Goal: Information Seeking & Learning: Check status

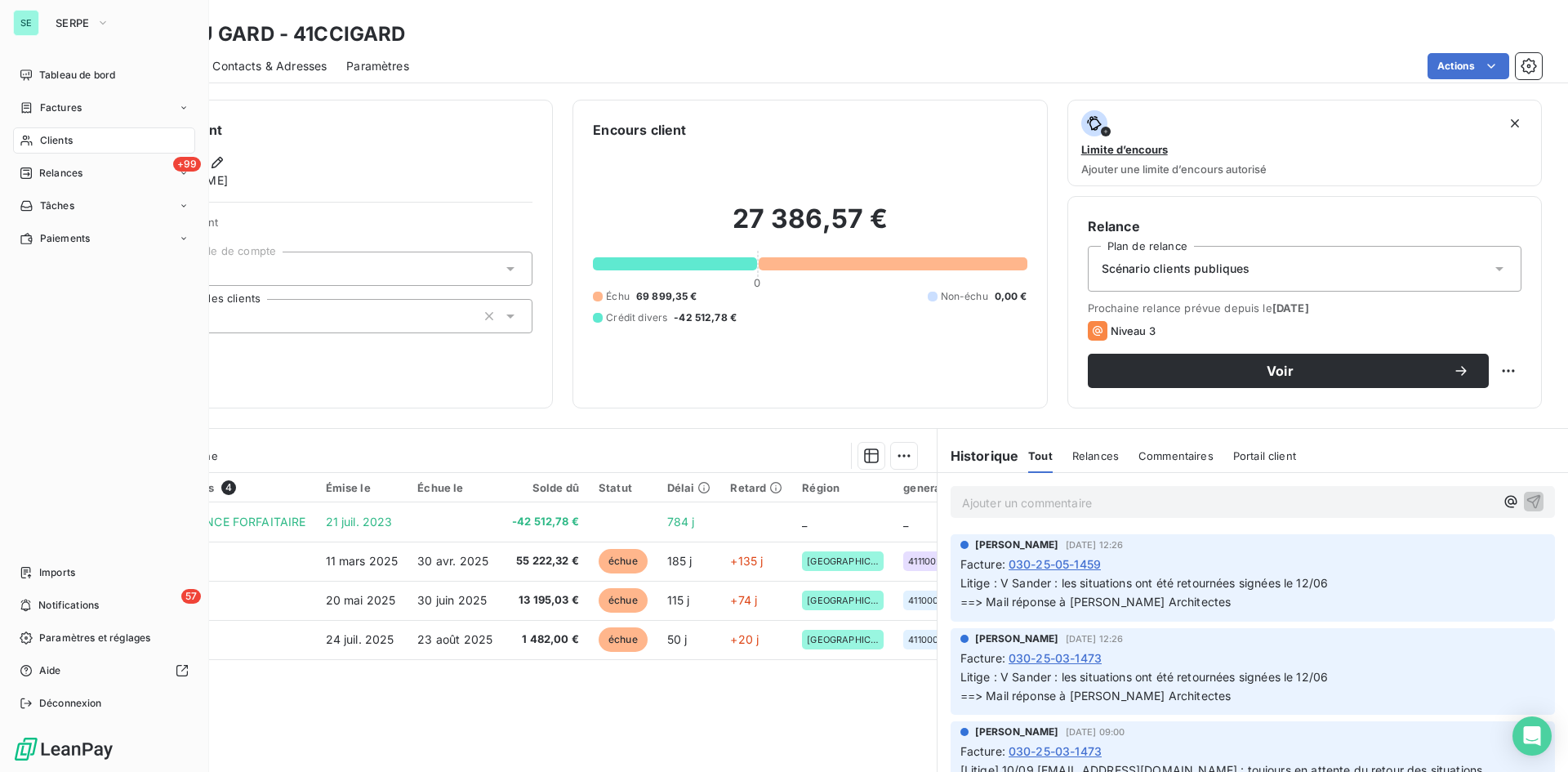
click at [55, 140] on span "Clients" at bounding box center [56, 141] width 33 height 15
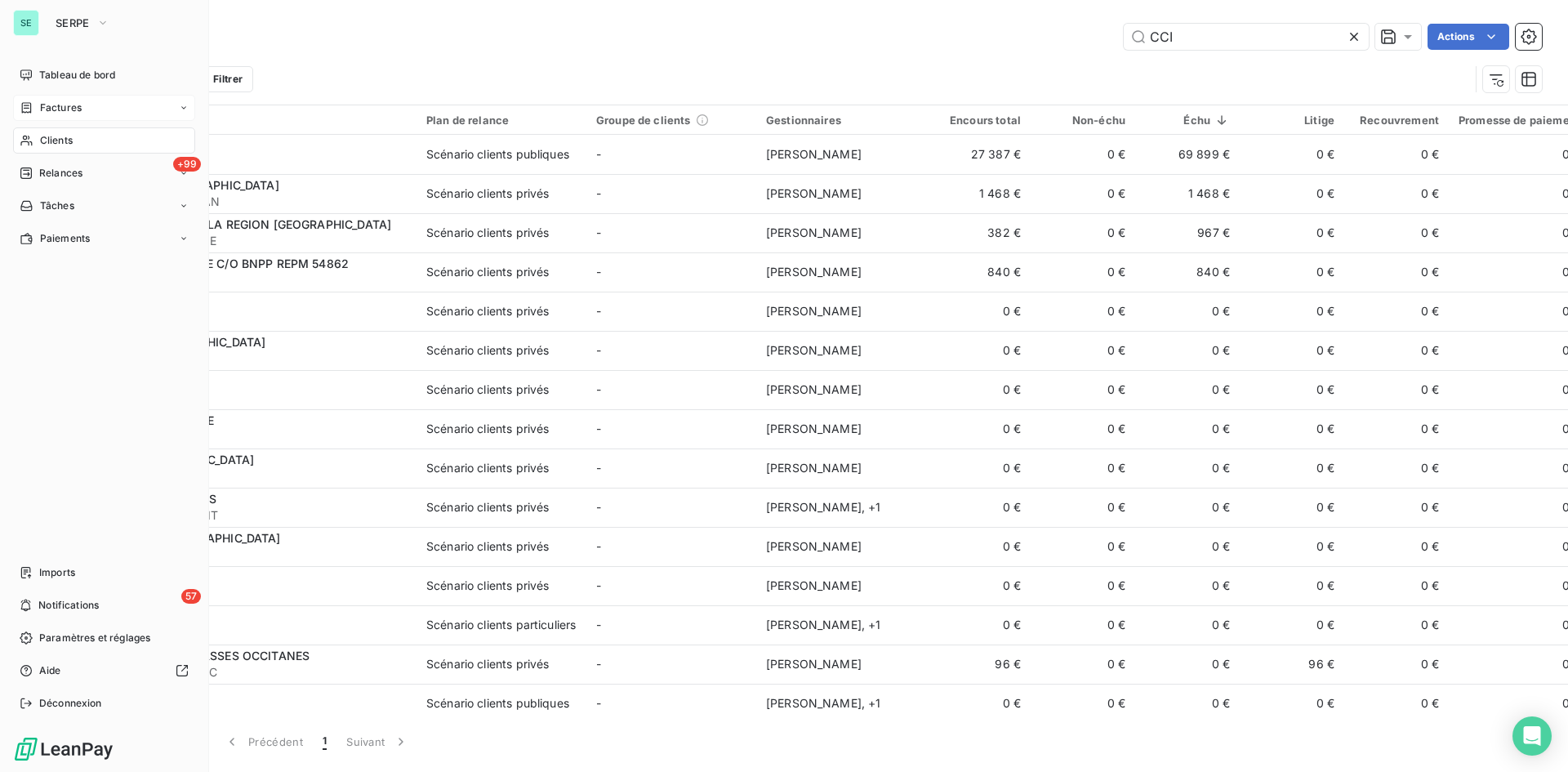
click at [51, 111] on span "Factures" at bounding box center [61, 108] width 41 height 15
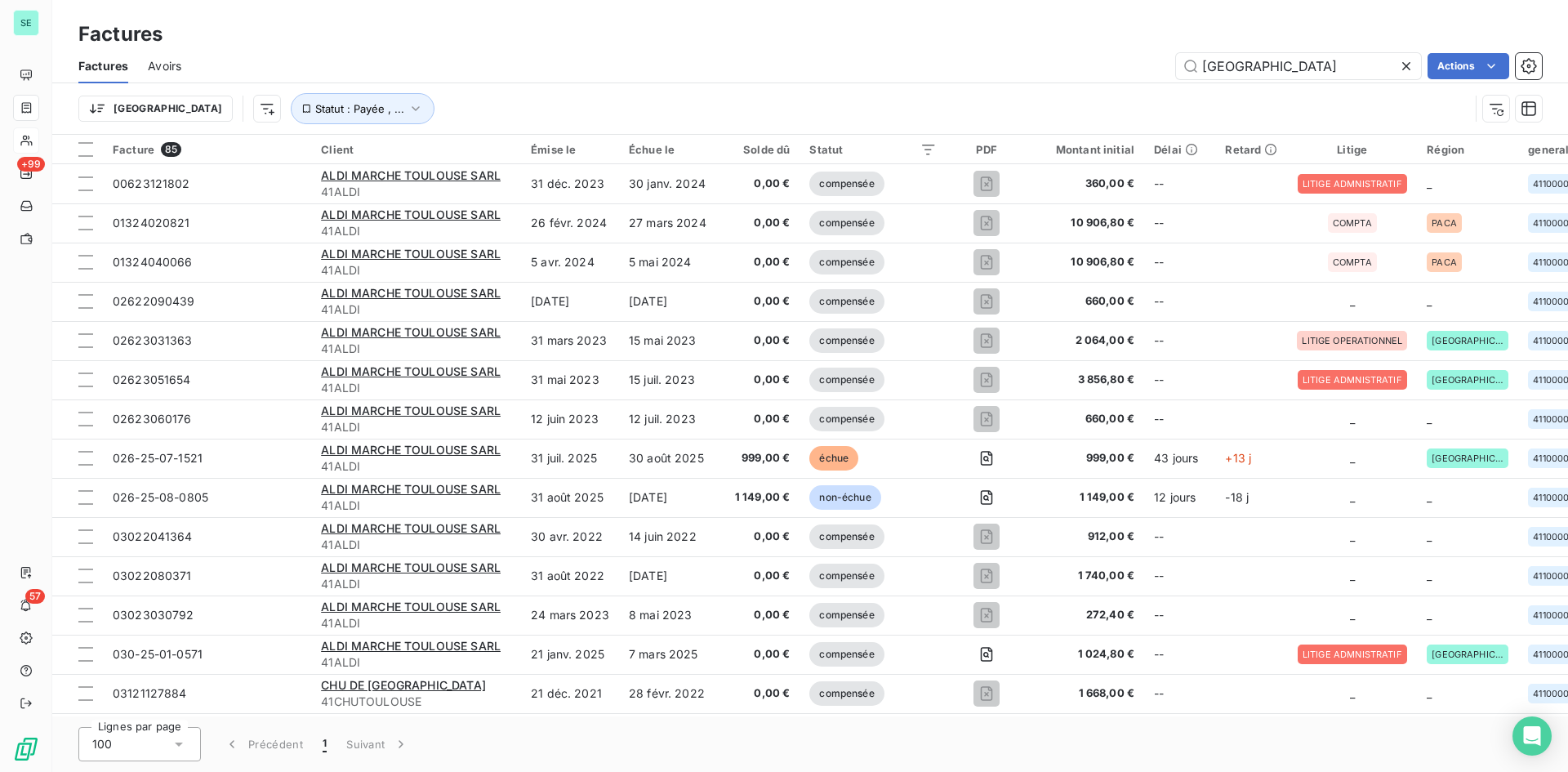
click at [1407, 66] on icon at bounding box center [1406, 66] width 16 height 16
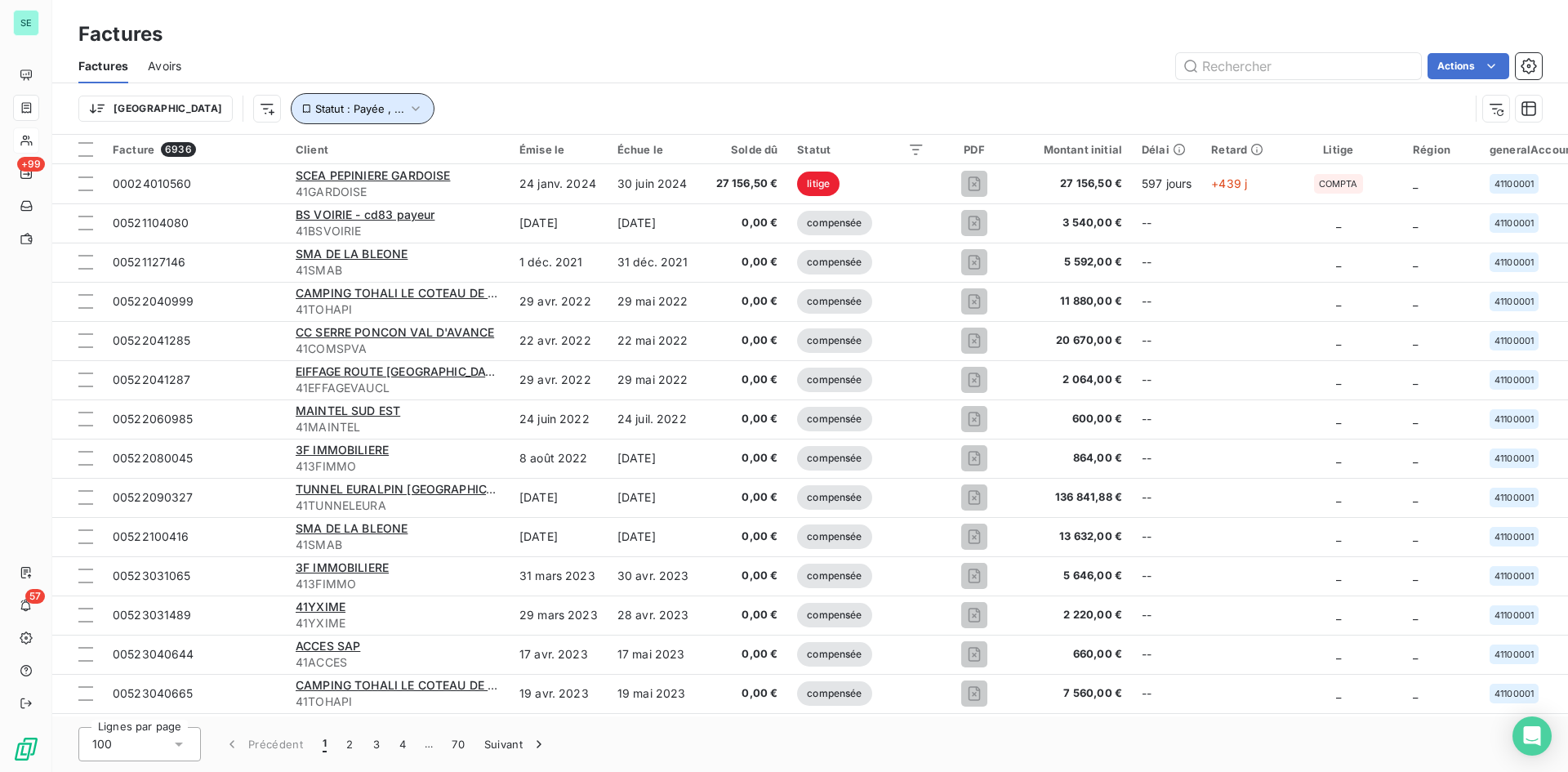
click at [309, 101] on button "Statut : Payée , ..." at bounding box center [362, 108] width 144 height 31
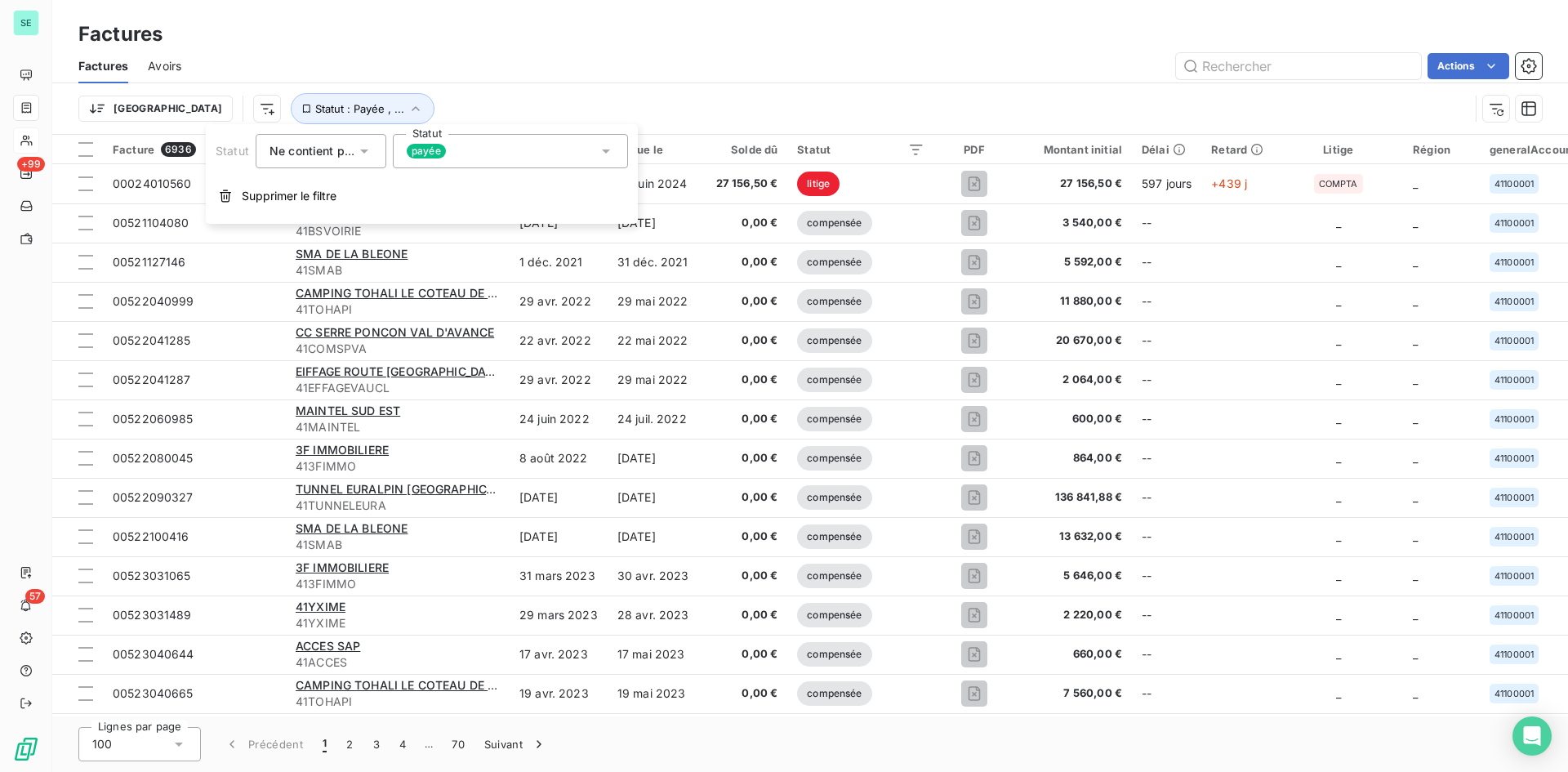
click at [533, 154] on div "payée" at bounding box center [510, 151] width 235 height 34
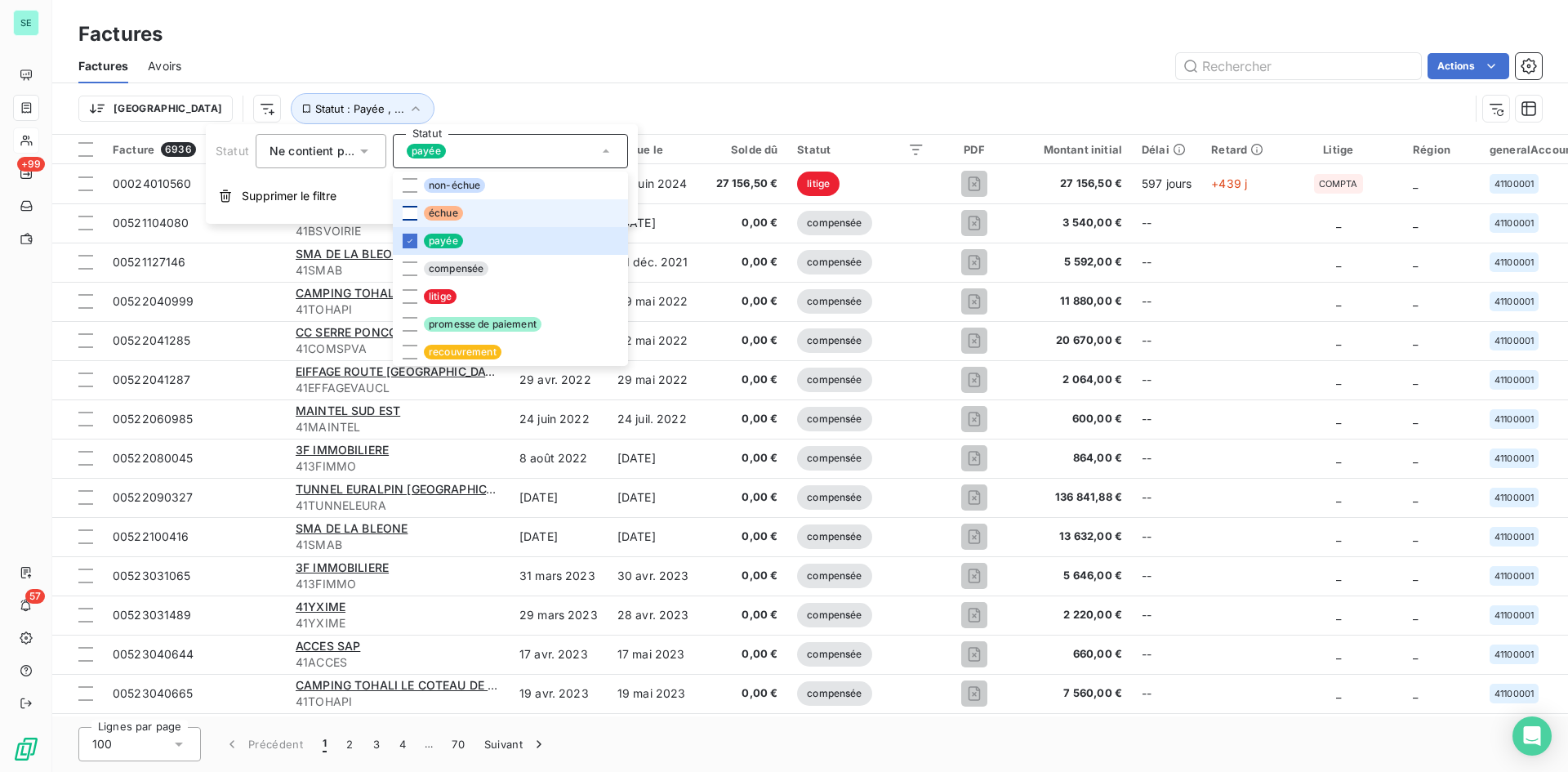
click at [415, 215] on div at bounding box center [410, 213] width 15 height 15
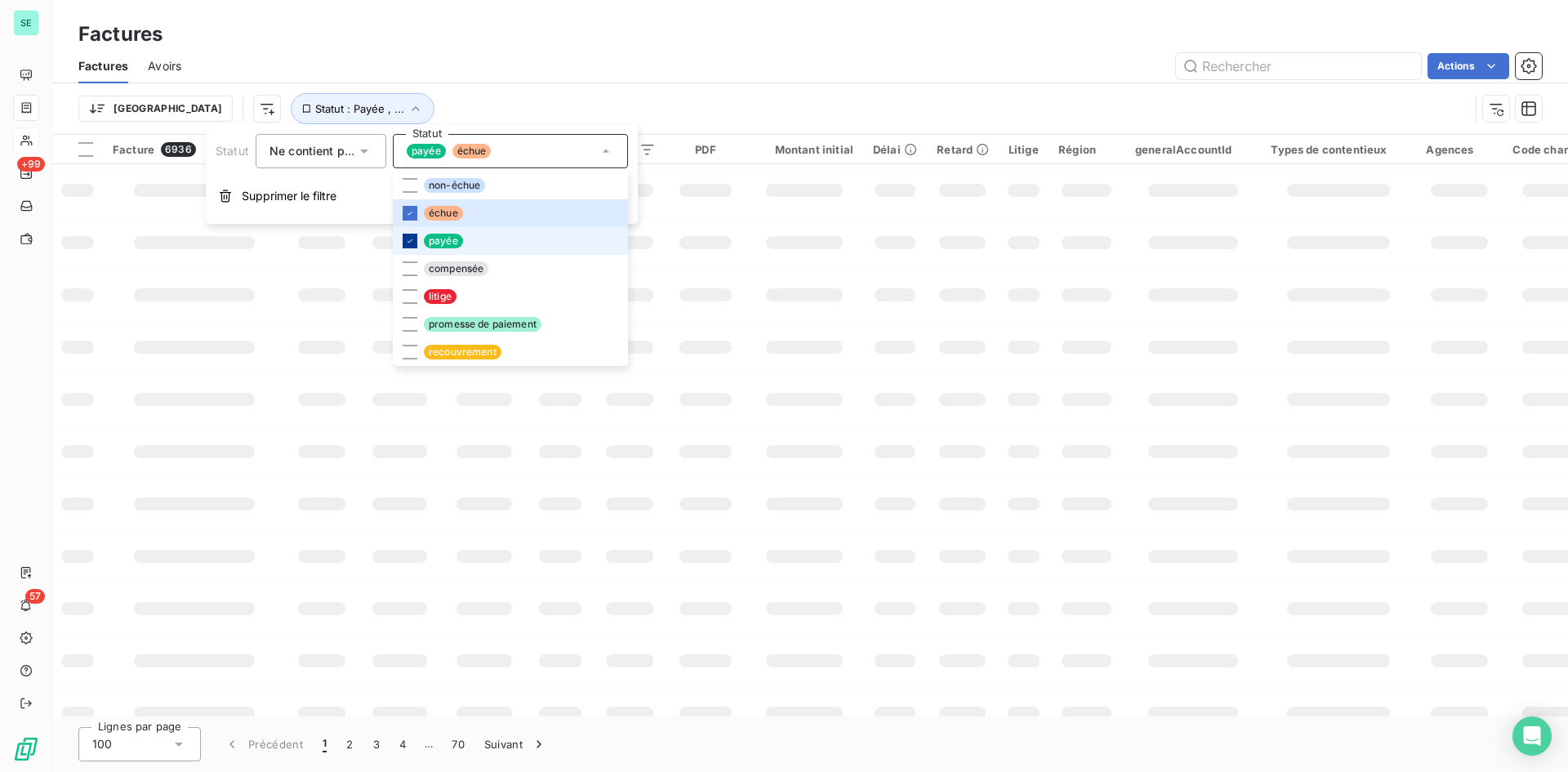
click at [413, 242] on icon at bounding box center [410, 241] width 9 height 9
click at [858, 85] on div "Trier Statut : Échu" at bounding box center [809, 109] width 1464 height 51
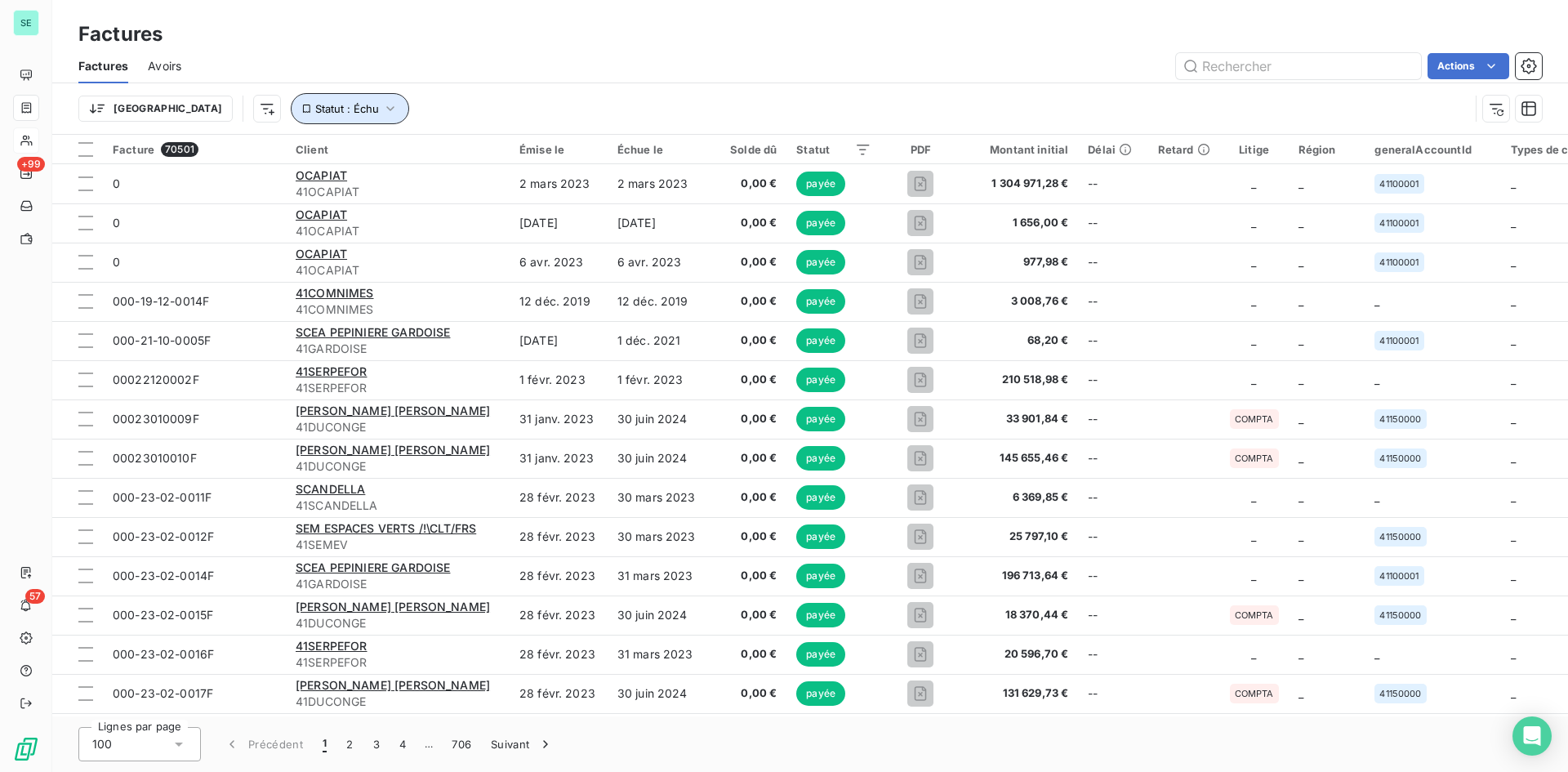
click at [306, 100] on button "Statut : Échu" at bounding box center [350, 108] width 118 height 31
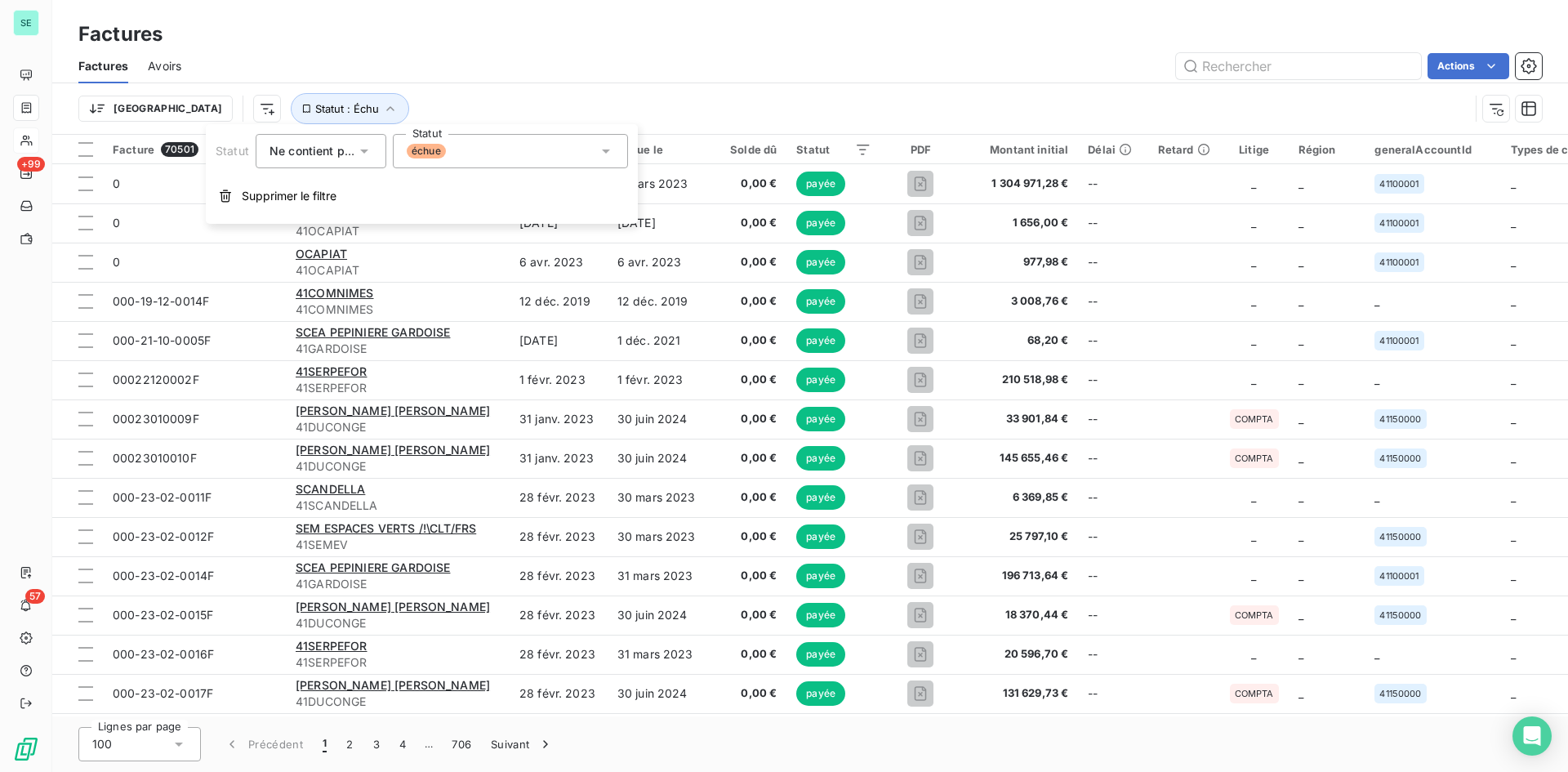
click at [356, 151] on icon at bounding box center [364, 150] width 16 height 16
click at [329, 183] on span "Contient" at bounding box center [312, 189] width 47 height 14
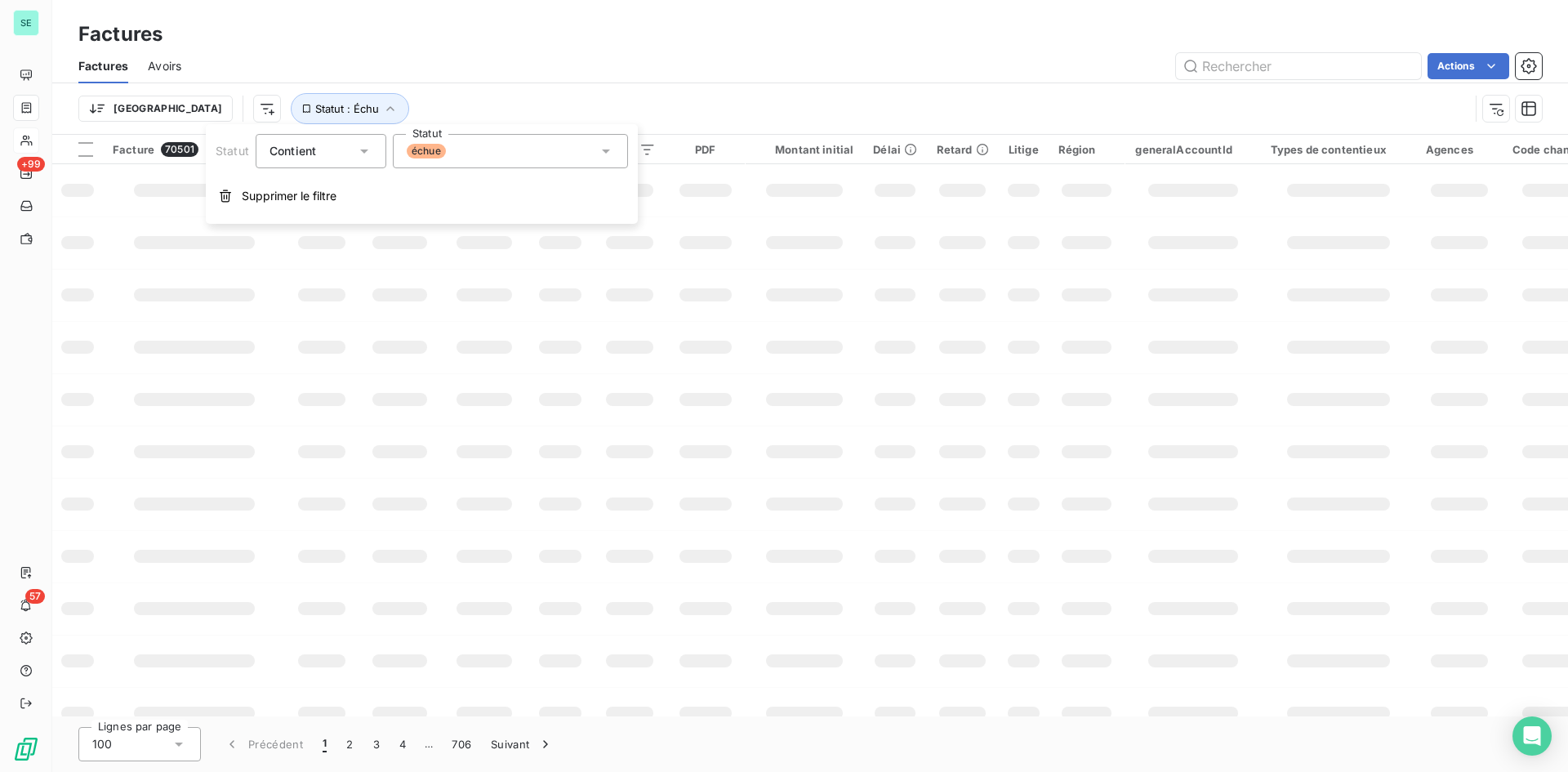
click at [474, 87] on div "Trier Statut : Échu" at bounding box center [809, 109] width 1464 height 51
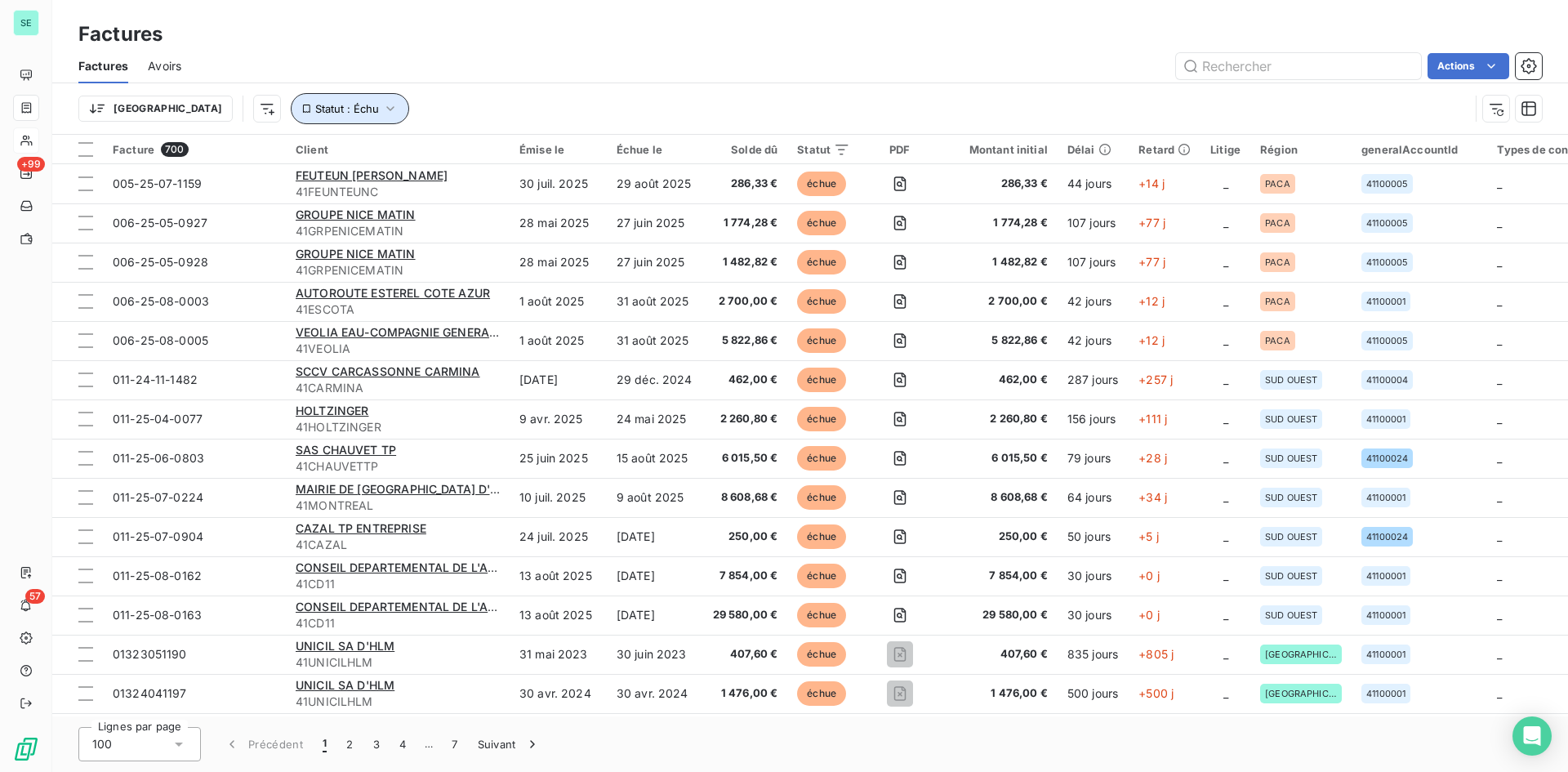
click at [314, 104] on button "Statut : Échu" at bounding box center [350, 108] width 118 height 31
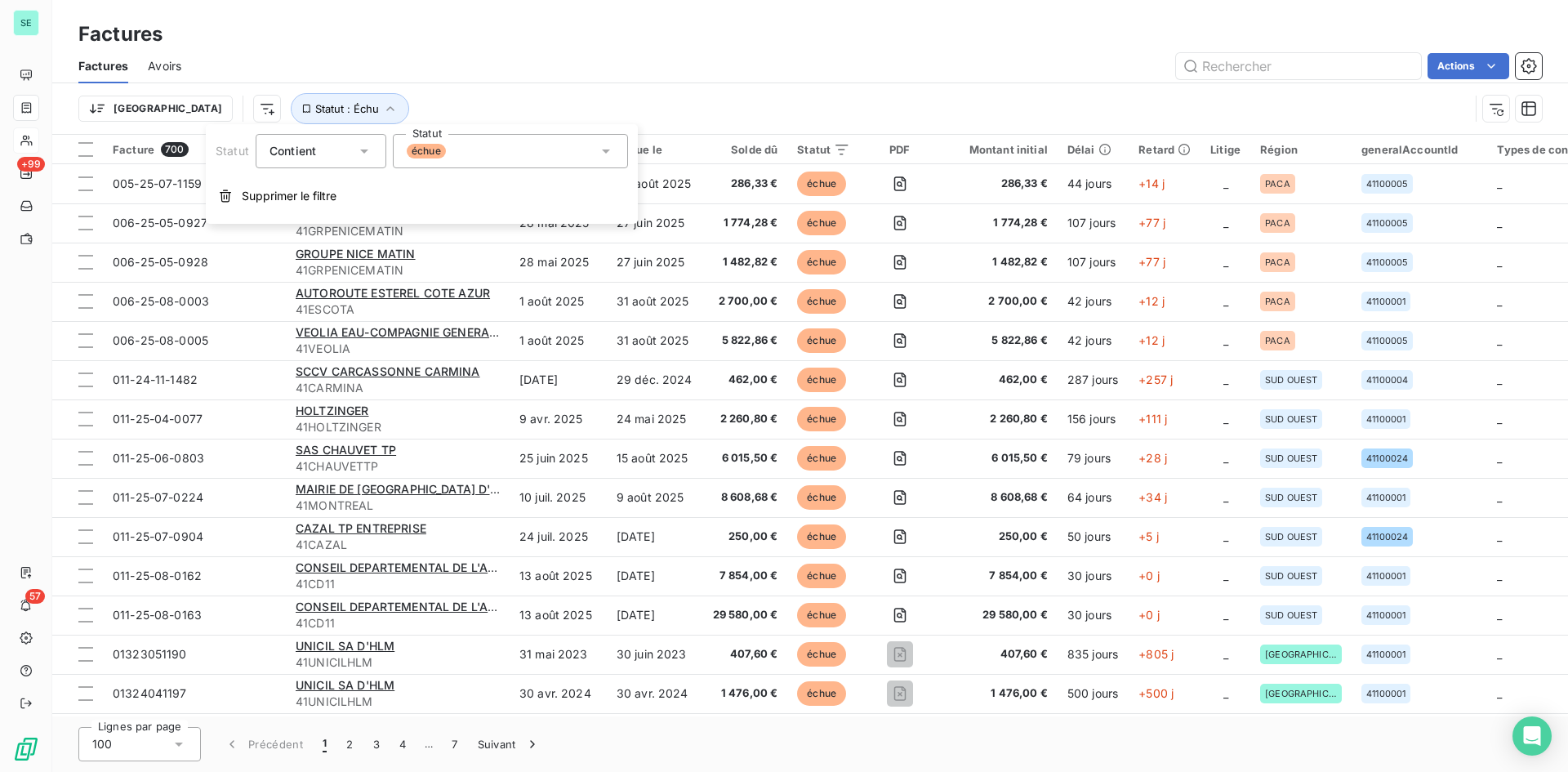
click at [490, 164] on div "échue" at bounding box center [510, 151] width 235 height 34
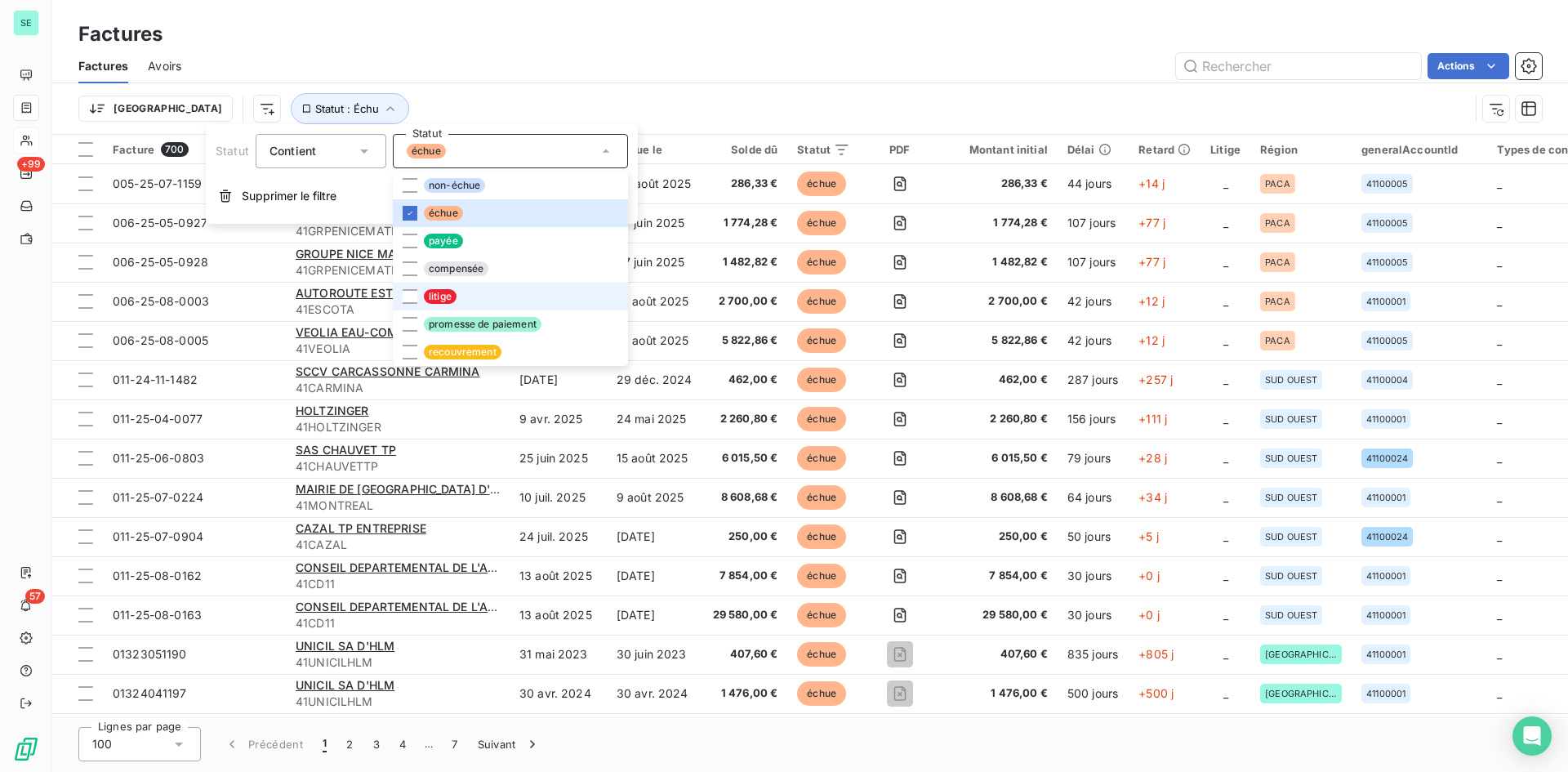
click at [430, 295] on span "litige" at bounding box center [440, 297] width 33 height 15
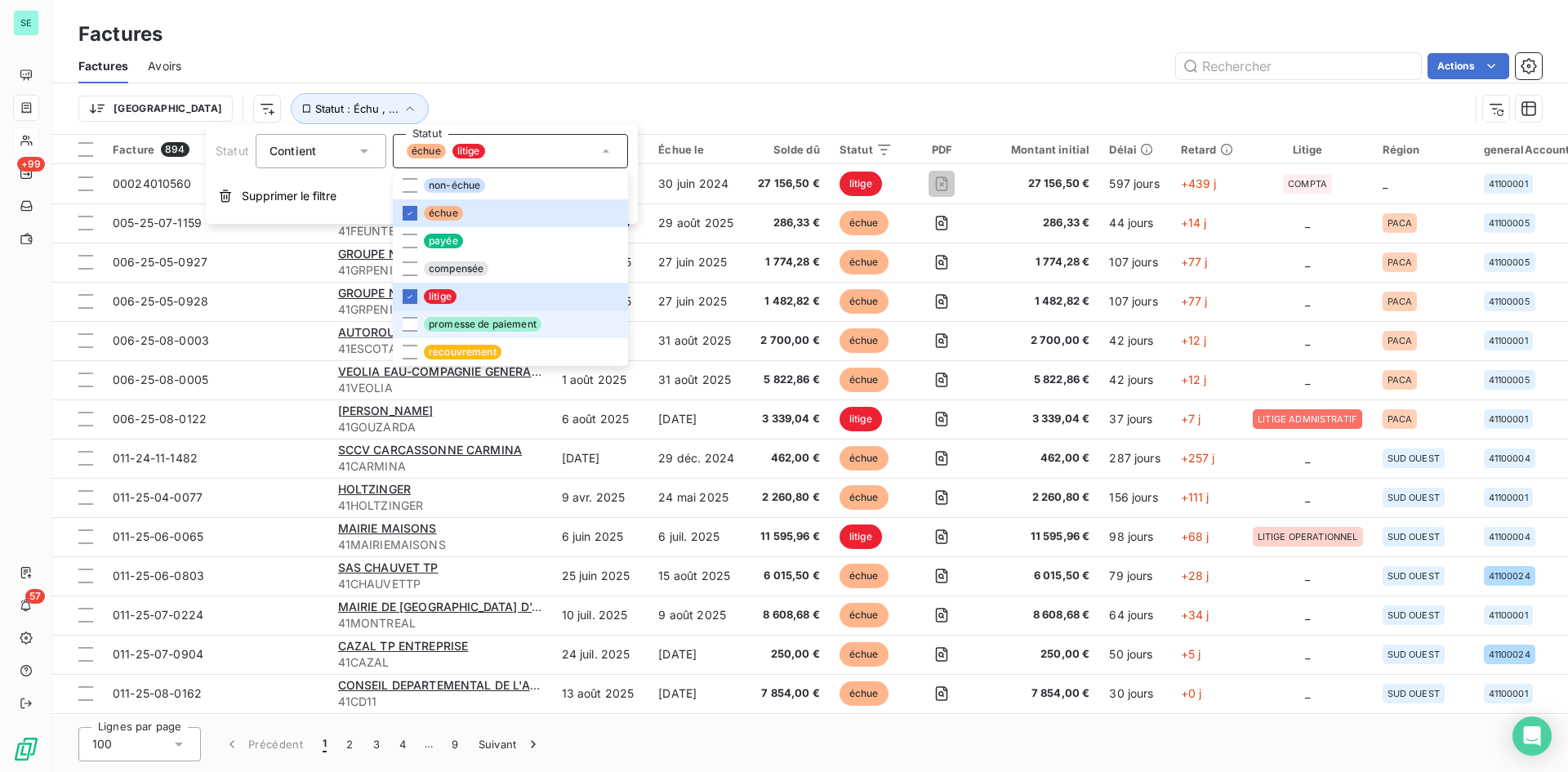
click at [425, 324] on span "promesse de paiement" at bounding box center [482, 324] width 118 height 15
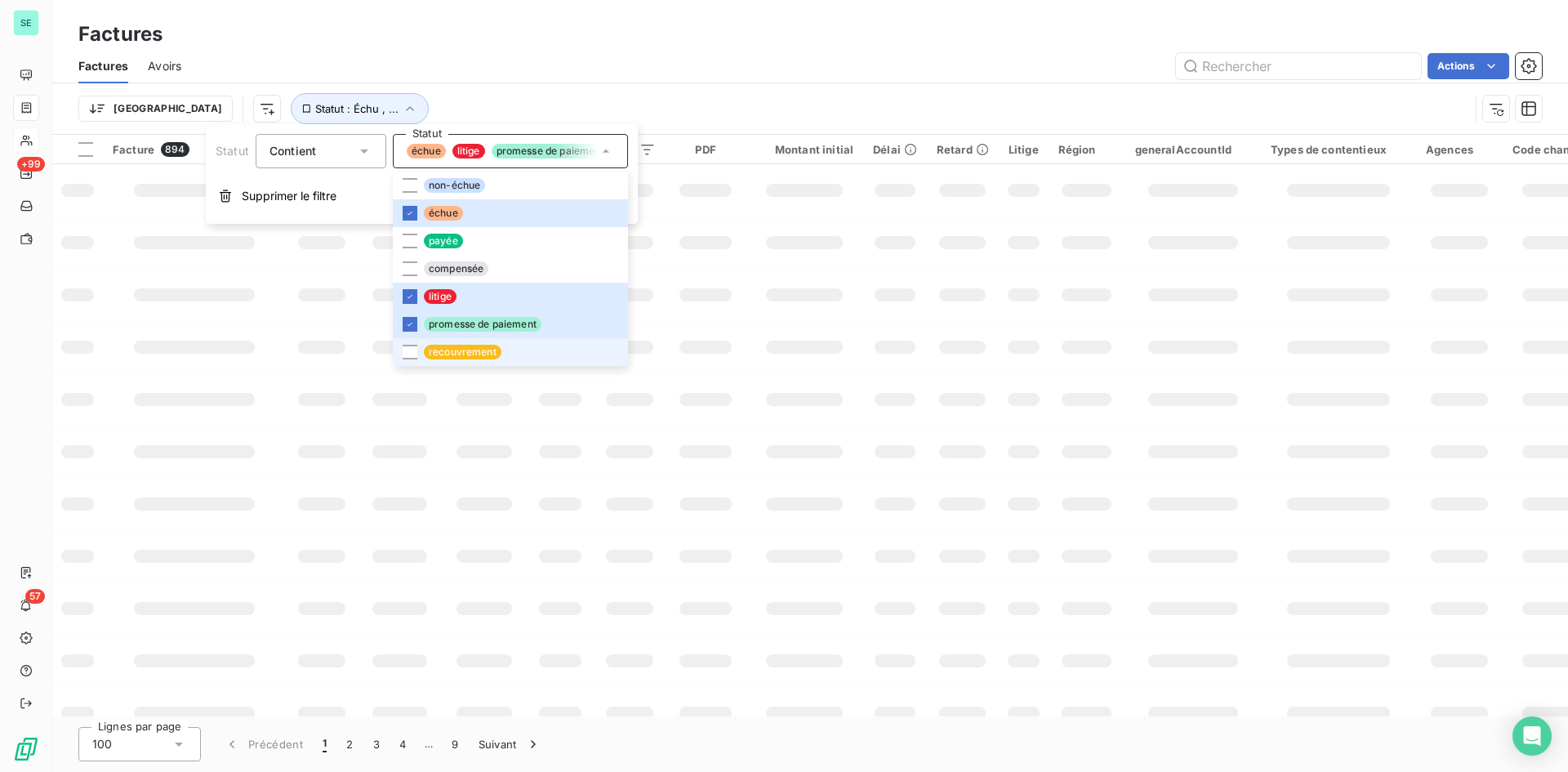
click at [424, 348] on span "recouvrement" at bounding box center [463, 353] width 78 height 15
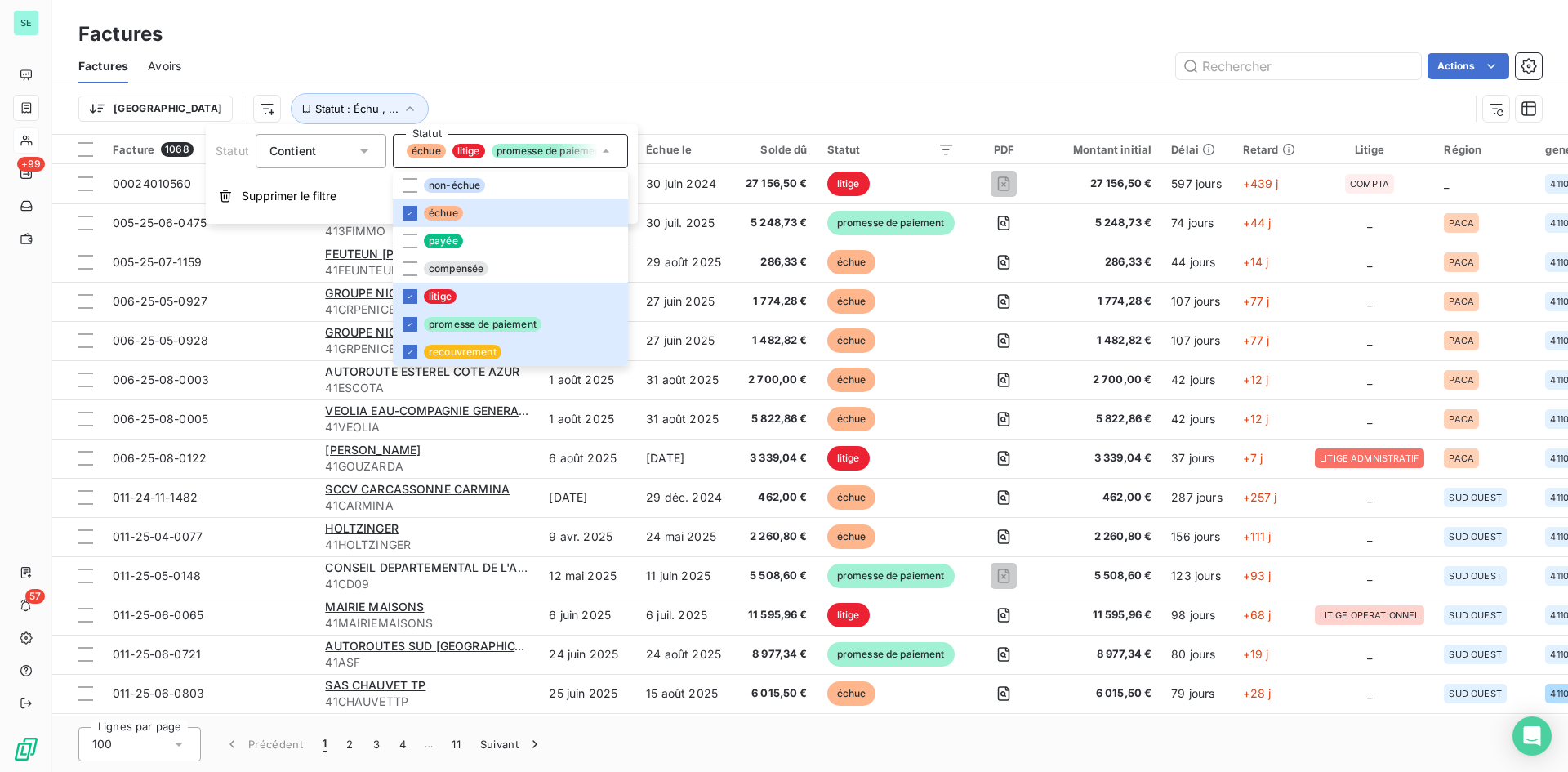
click at [787, 50] on div "Factures Avoirs Actions" at bounding box center [810, 66] width 1516 height 34
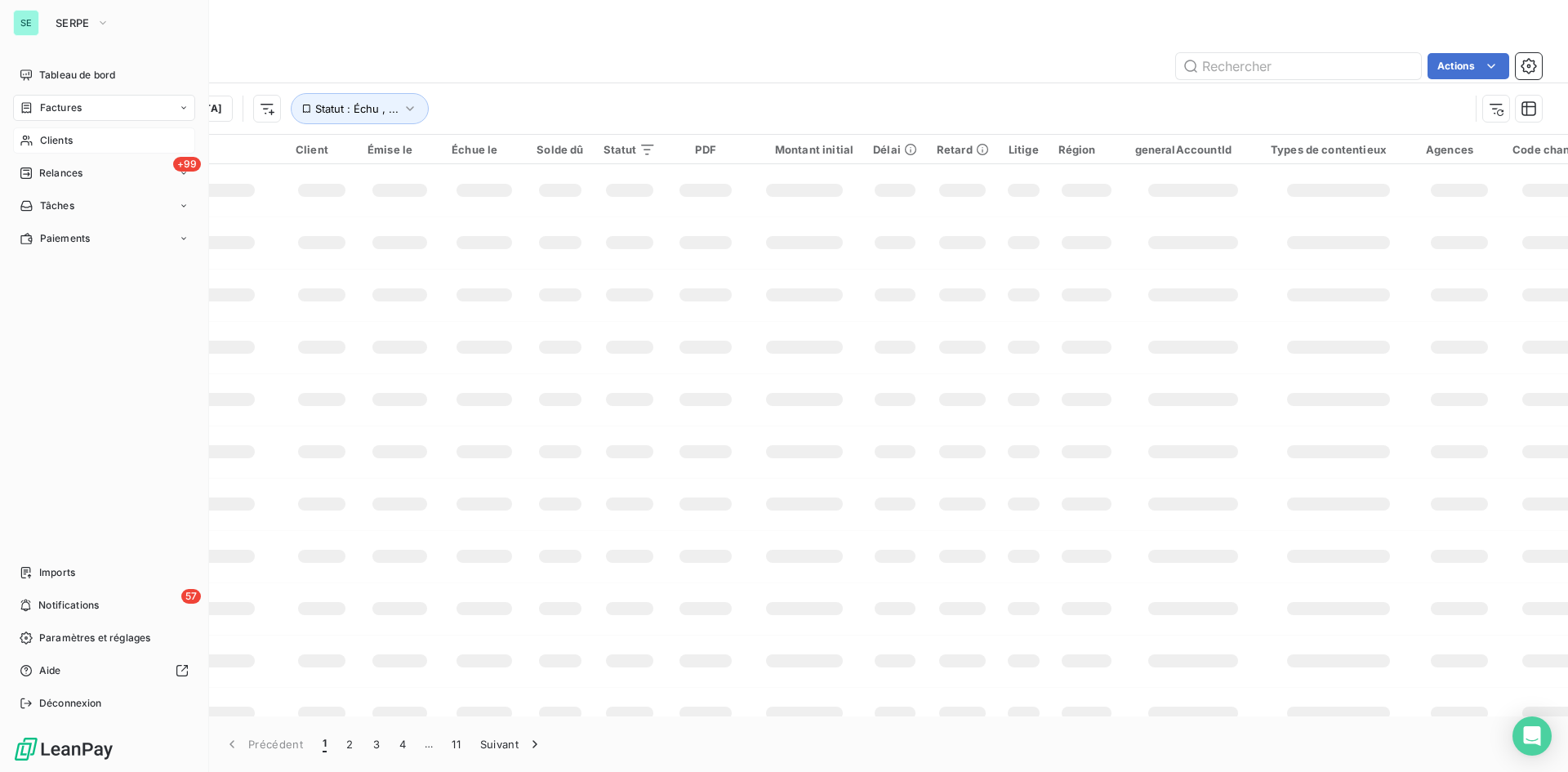
click at [23, 140] on icon at bounding box center [26, 141] width 14 height 13
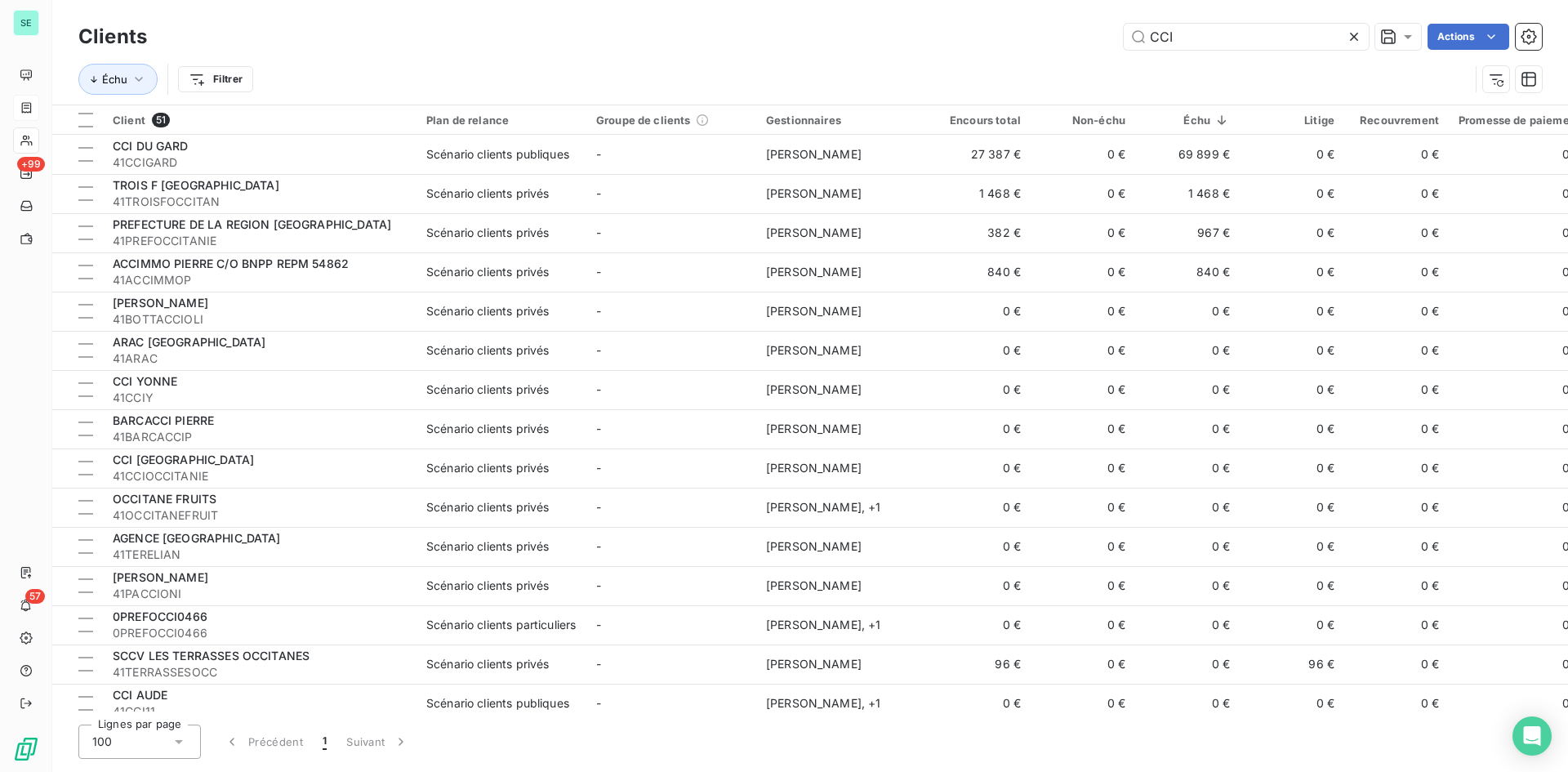
drag, startPoint x: 1106, startPoint y: 40, endPoint x: 1067, endPoint y: 40, distance: 39.0
click at [1067, 40] on div "CCI Actions" at bounding box center [854, 37] width 1375 height 26
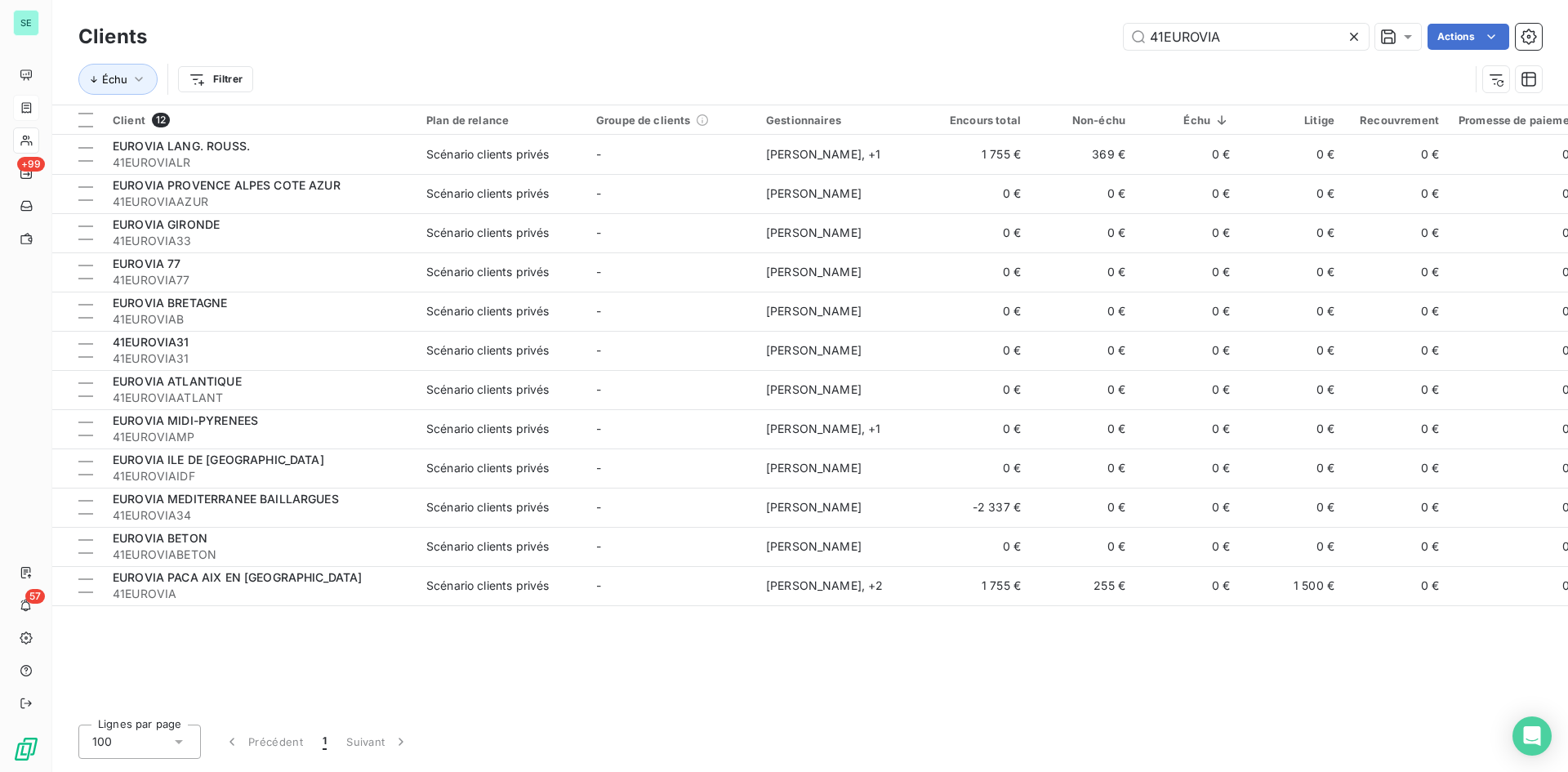
type input "41EUROVIA"
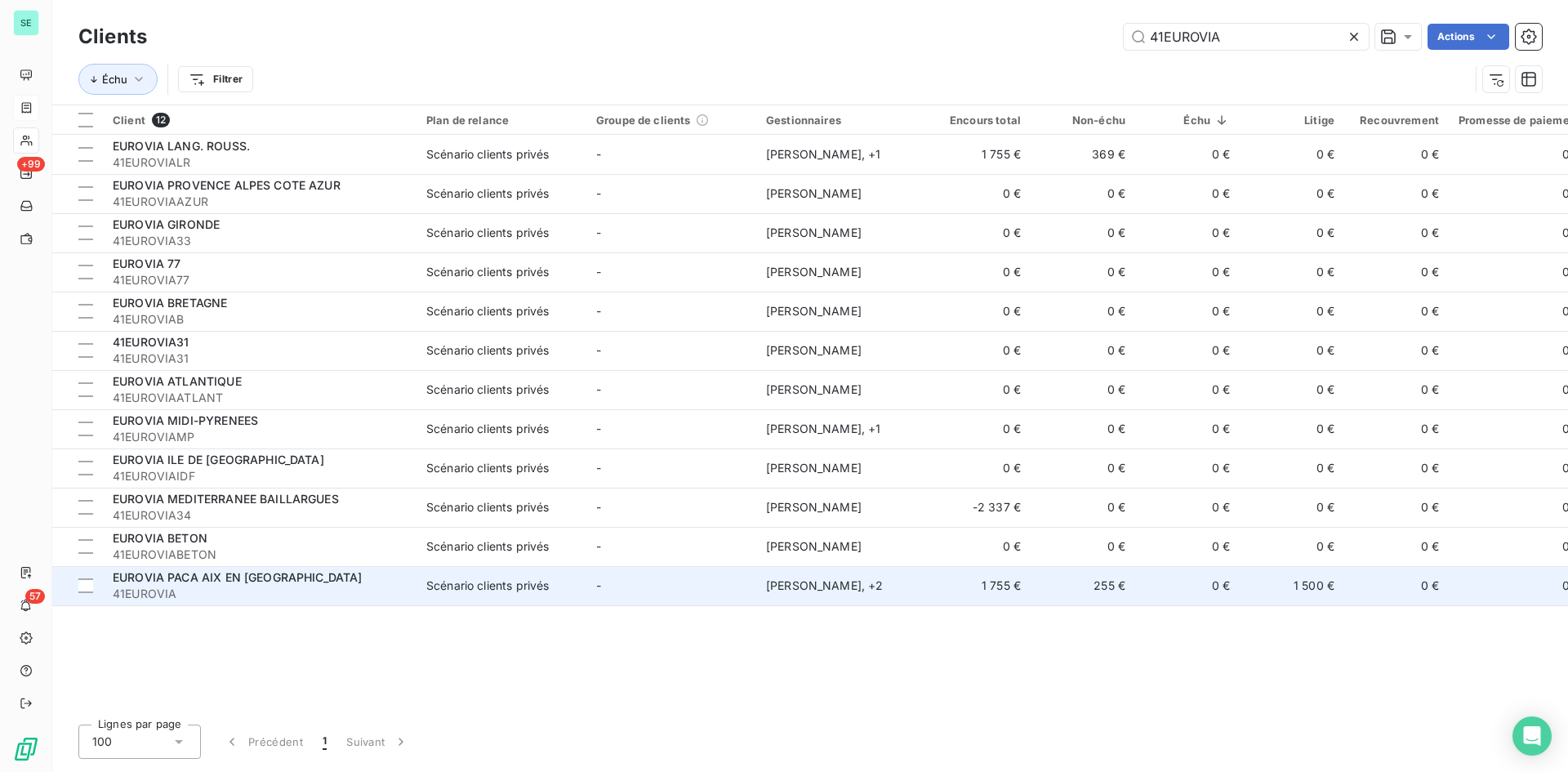
click at [258, 580] on span "EUROVIA PACA AIX EN [GEOGRAPHIC_DATA]" at bounding box center [238, 577] width 250 height 14
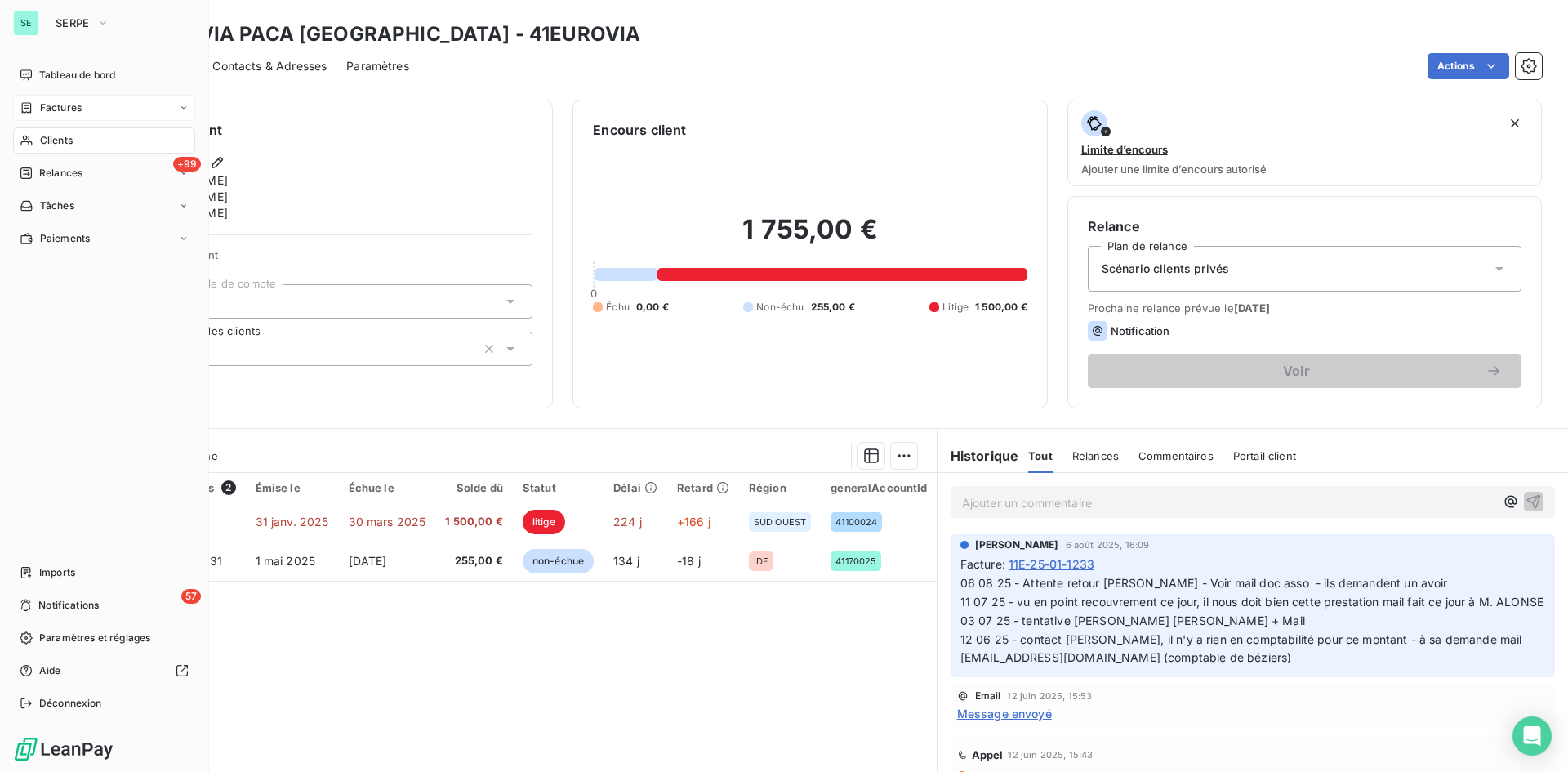
click at [65, 141] on span "Clients" at bounding box center [56, 141] width 33 height 15
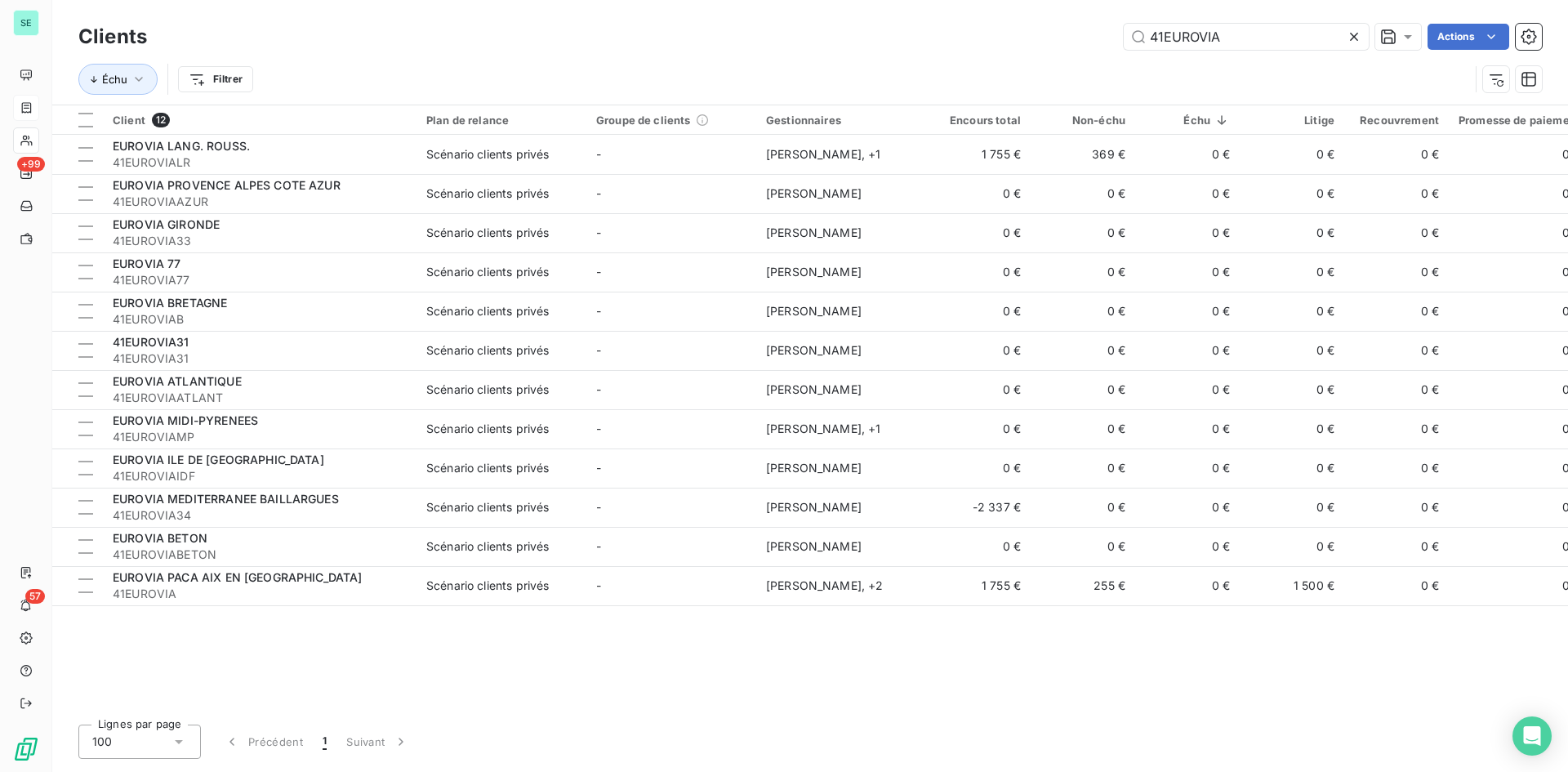
drag, startPoint x: 1209, startPoint y: 35, endPoint x: 1063, endPoint y: 42, distance: 146.2
click at [1063, 42] on div "41EUROVIA Actions" at bounding box center [854, 37] width 1375 height 26
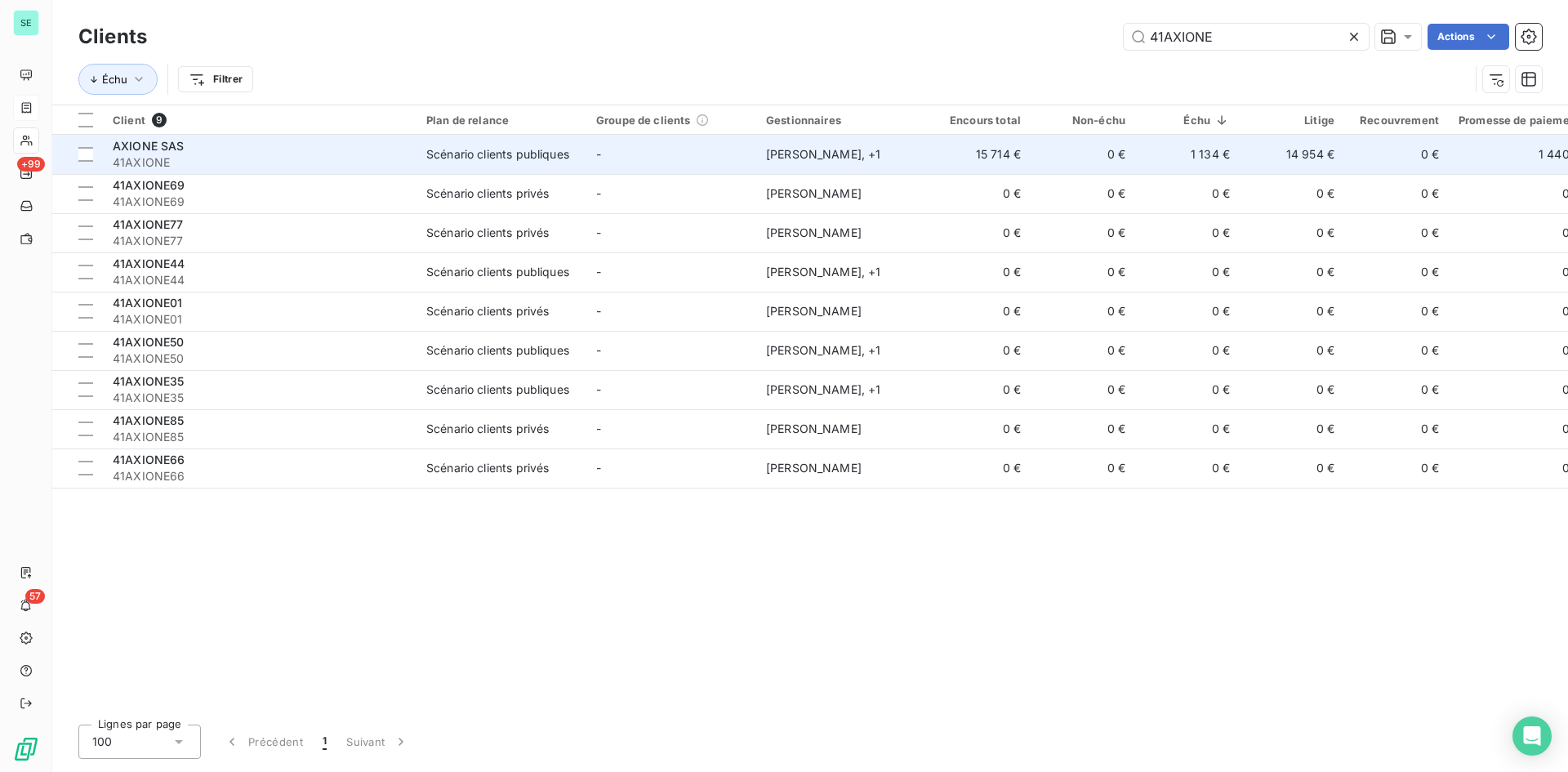
type input "41AXIONE"
click at [171, 147] on span "AXIONE SAS" at bounding box center [149, 146] width 71 height 14
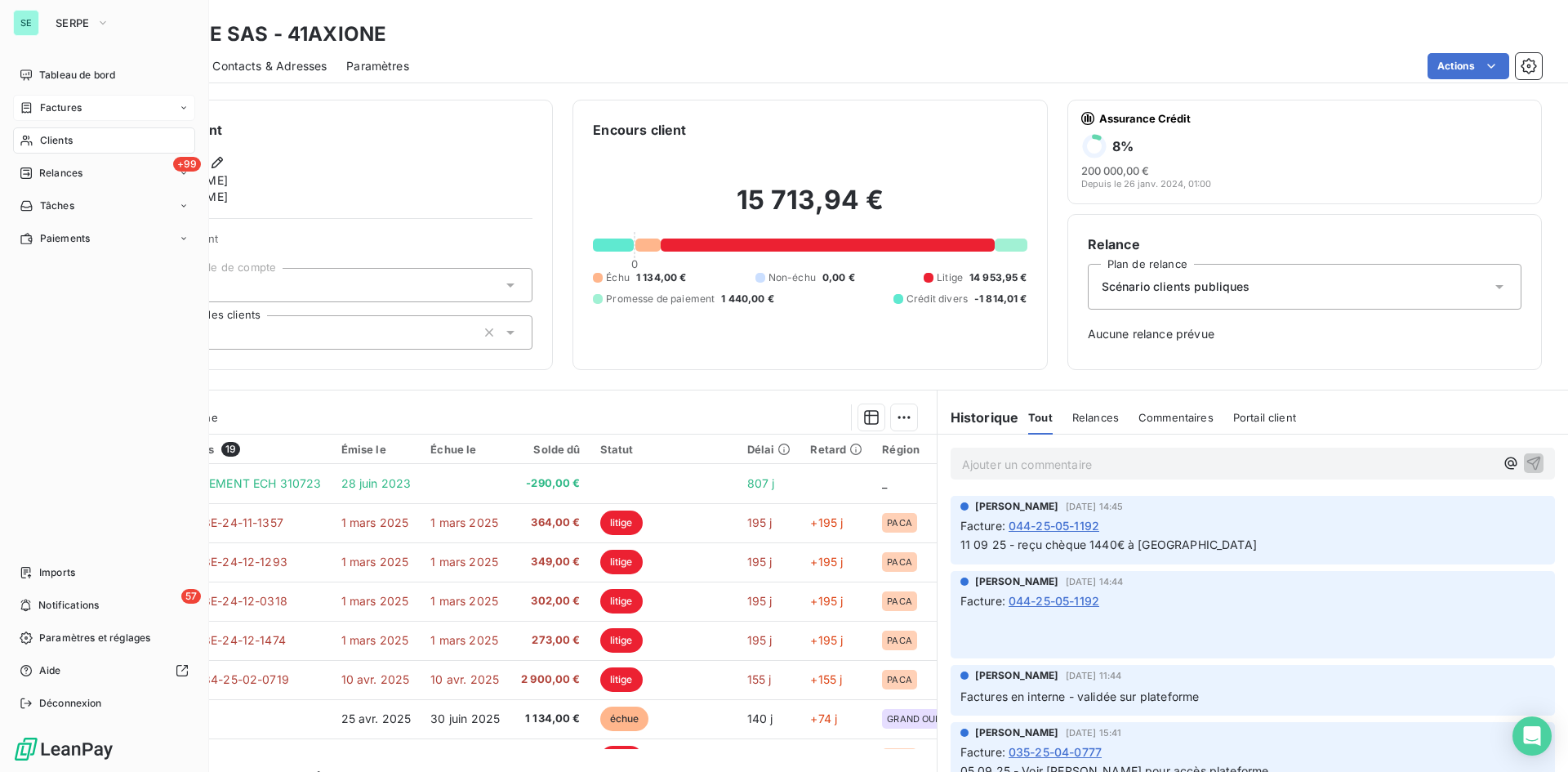
click at [63, 115] on span "Factures" at bounding box center [61, 108] width 41 height 15
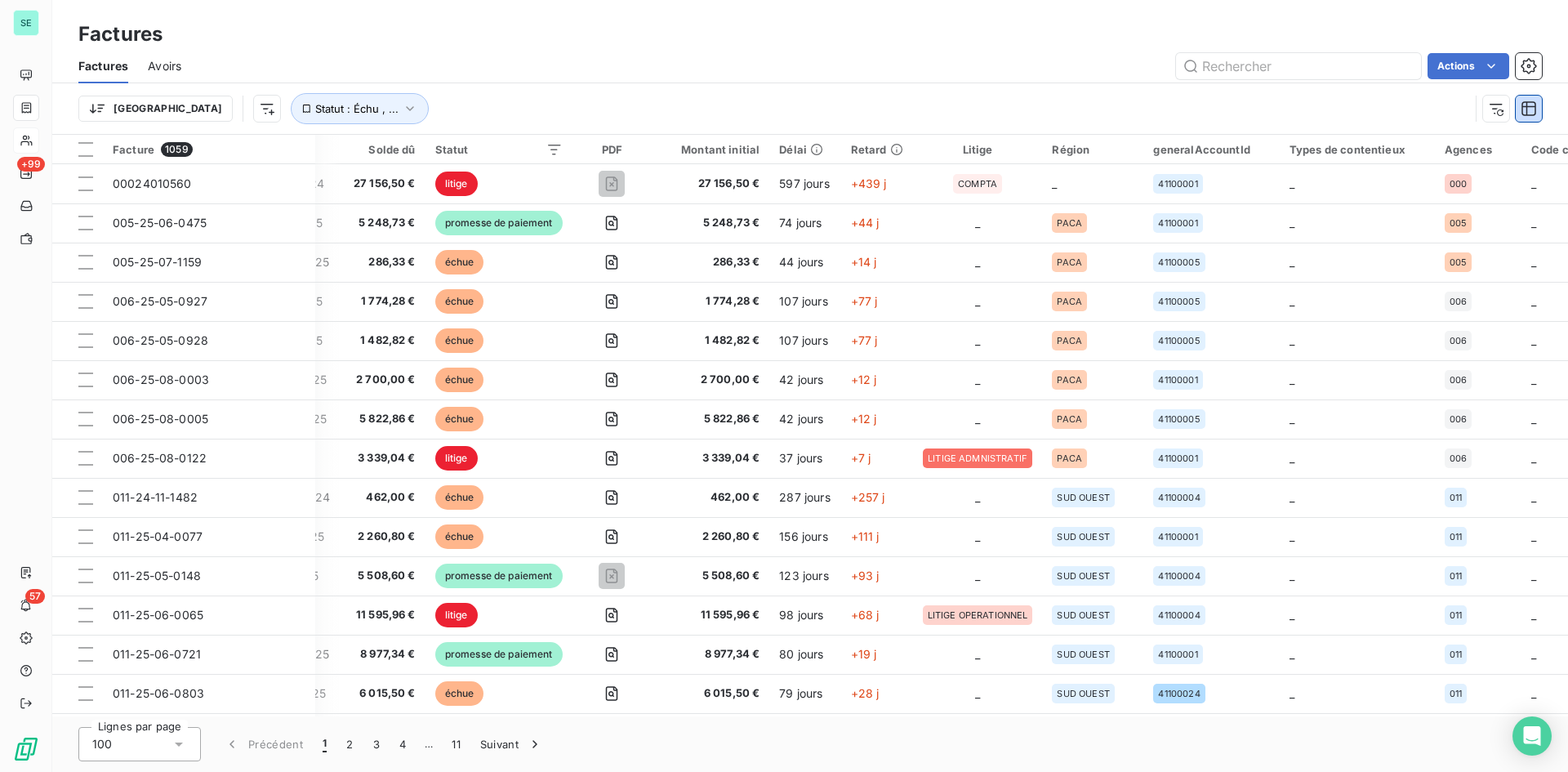
scroll to position [0, 750]
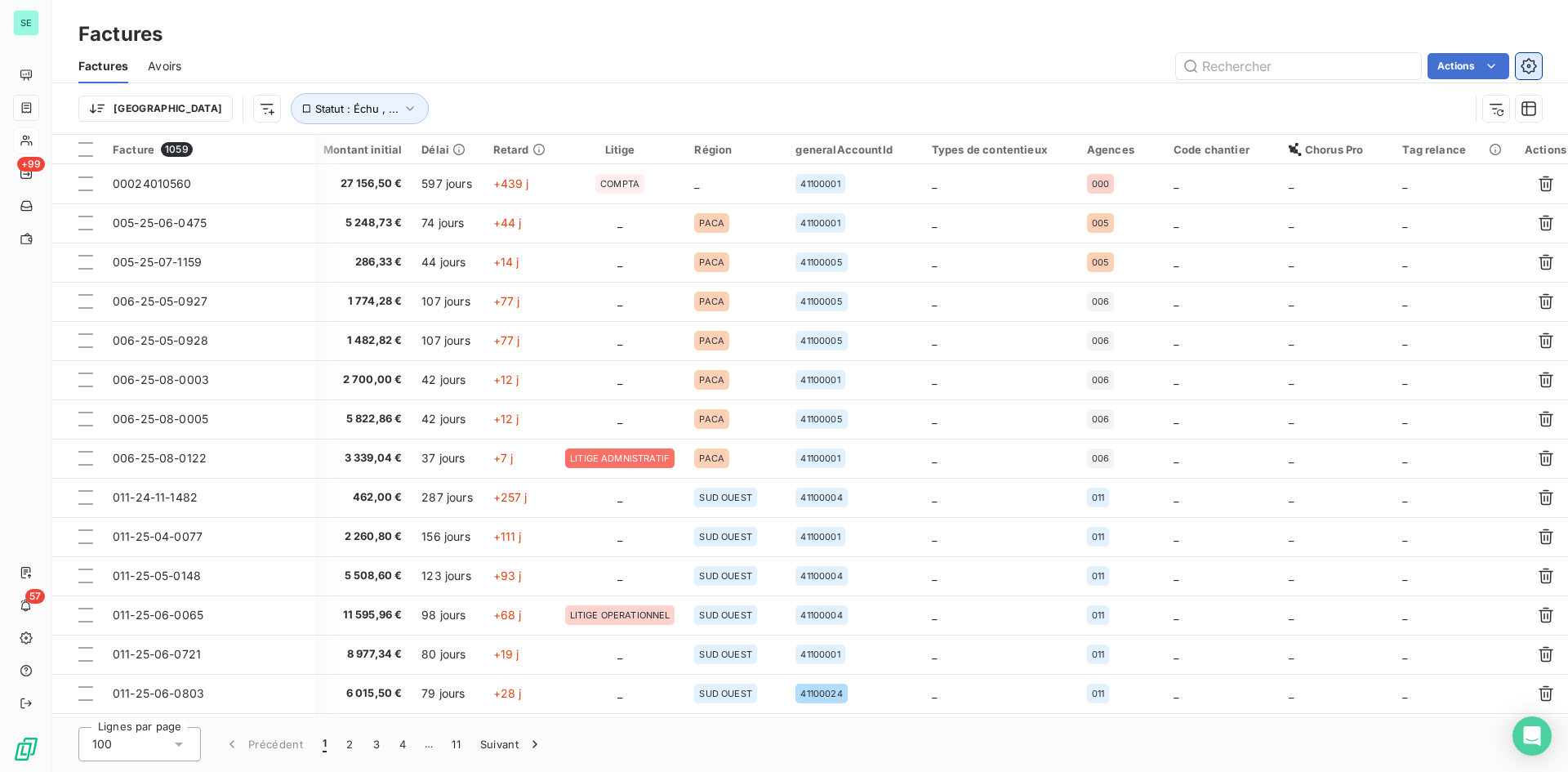
click at [1529, 69] on icon "button" at bounding box center [1529, 66] width 16 height 16
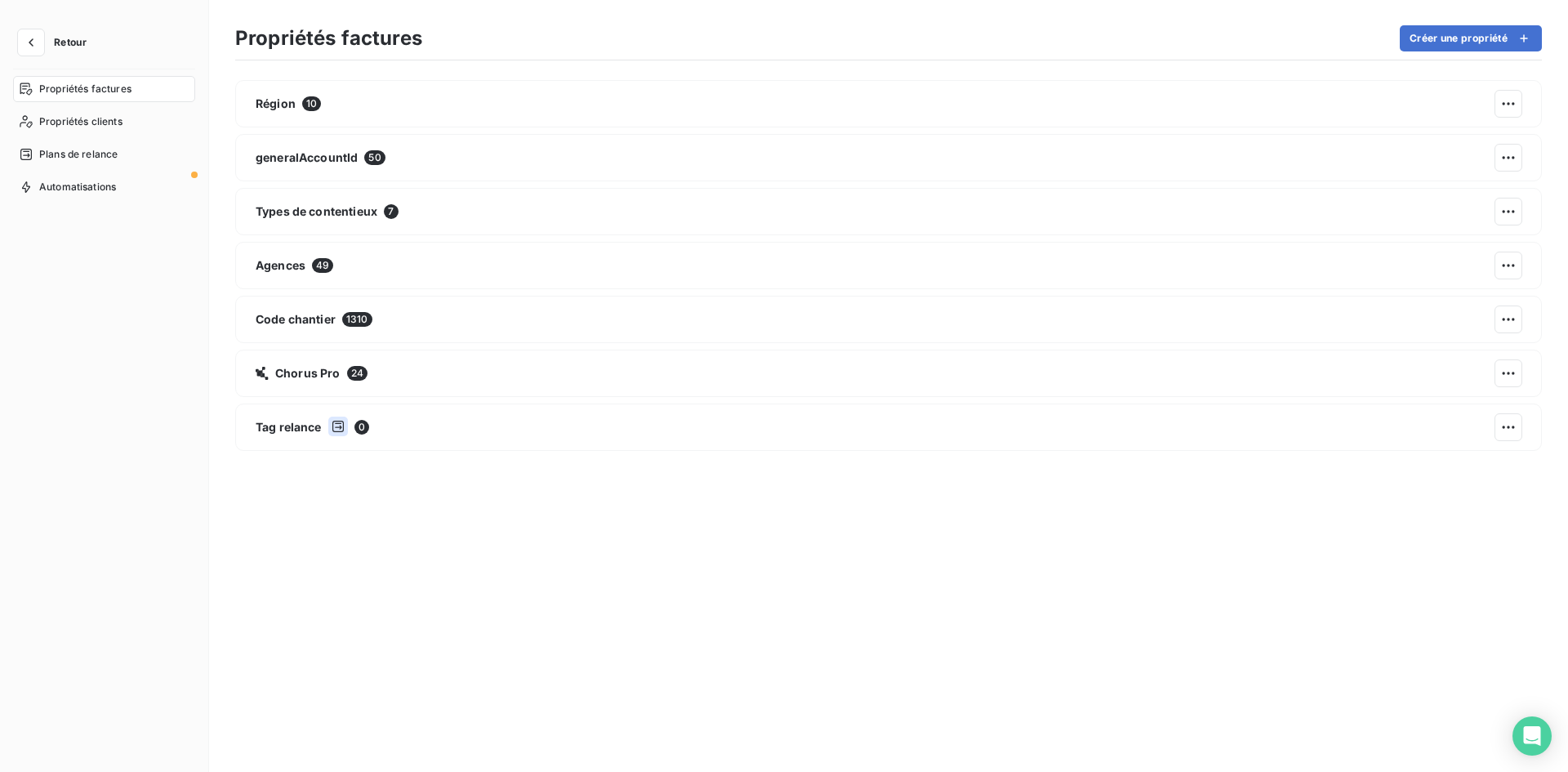
click at [87, 38] on button "Retour" at bounding box center [56, 42] width 86 height 26
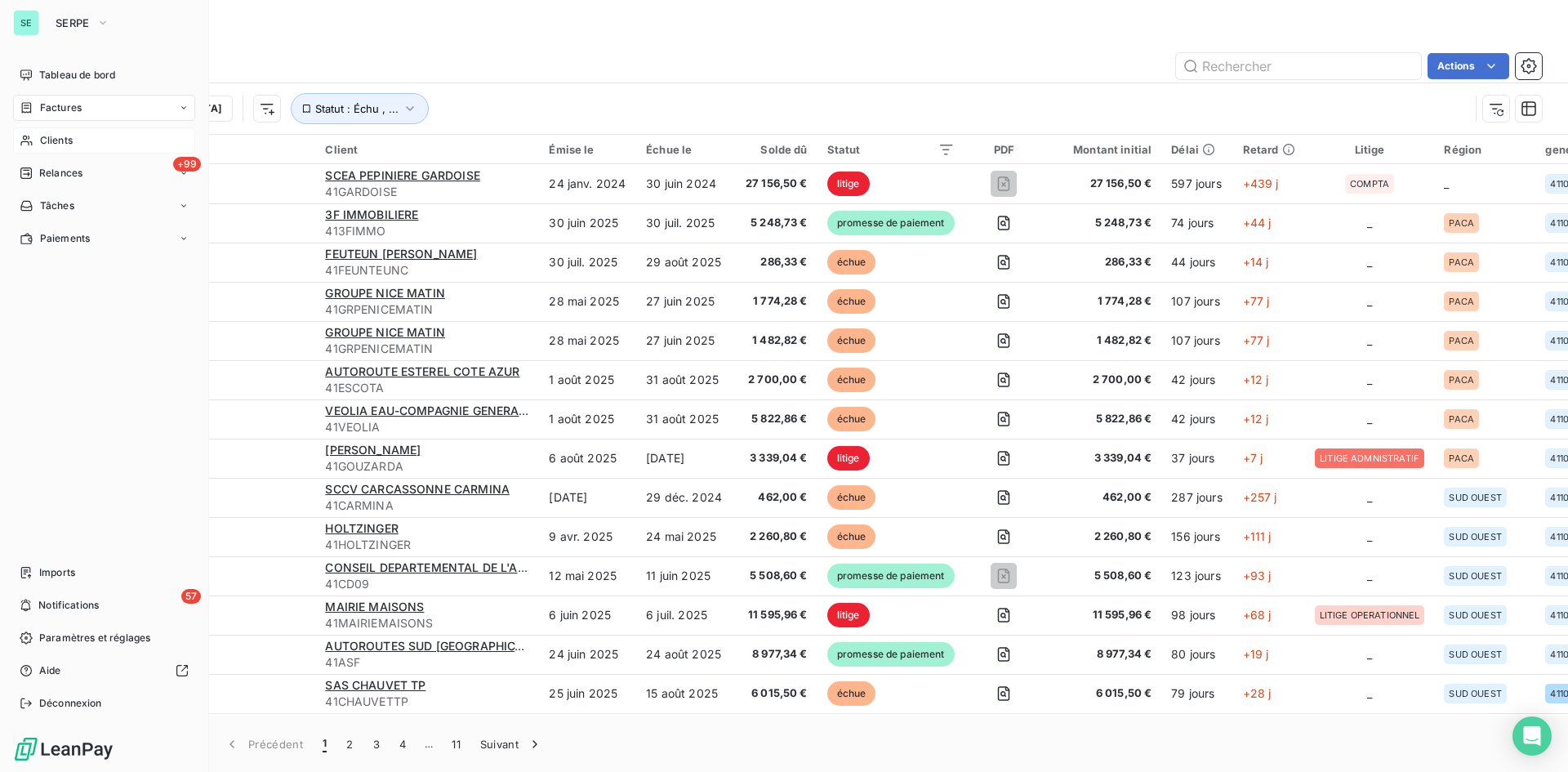
click at [48, 138] on span "Clients" at bounding box center [56, 141] width 33 height 15
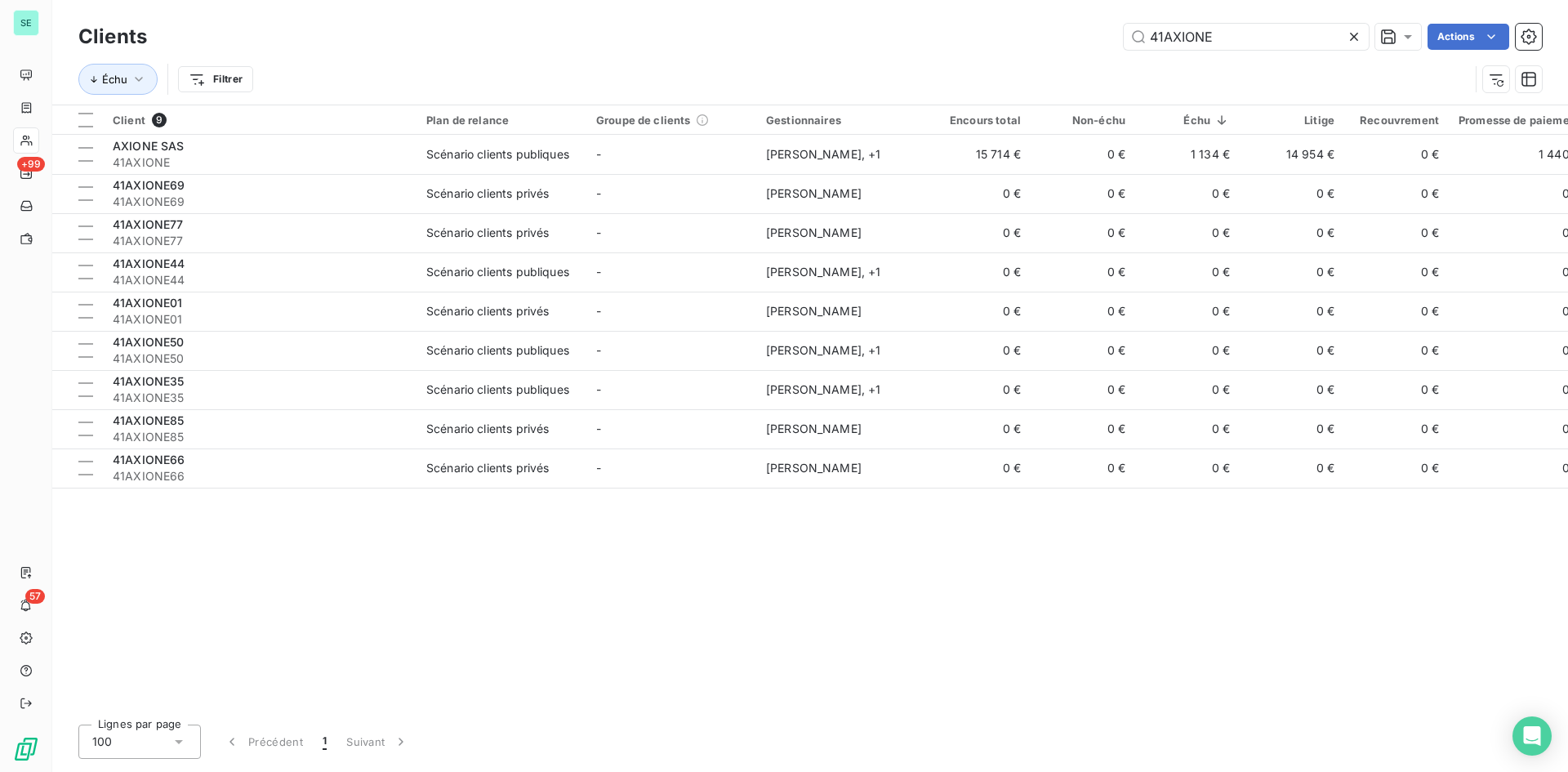
drag, startPoint x: 1236, startPoint y: 33, endPoint x: 1093, endPoint y: 53, distance: 144.4
click at [1093, 53] on div "Clients 41AXIONE Actions" at bounding box center [809, 37] width 1464 height 34
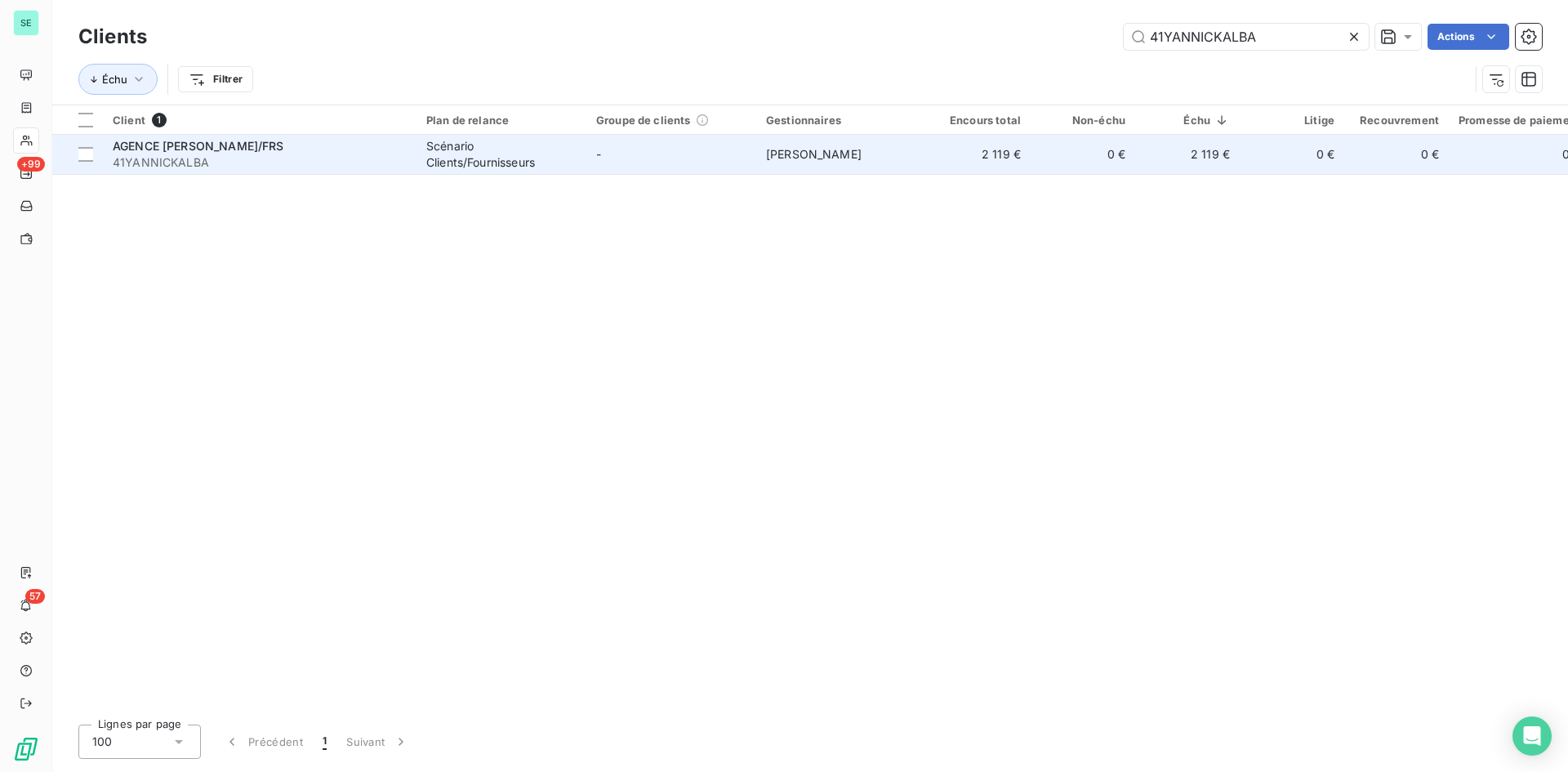
type input "41YANNICKALBA"
click at [255, 145] on span "AGENCE [PERSON_NAME]/FRS" at bounding box center [198, 146] width 171 height 14
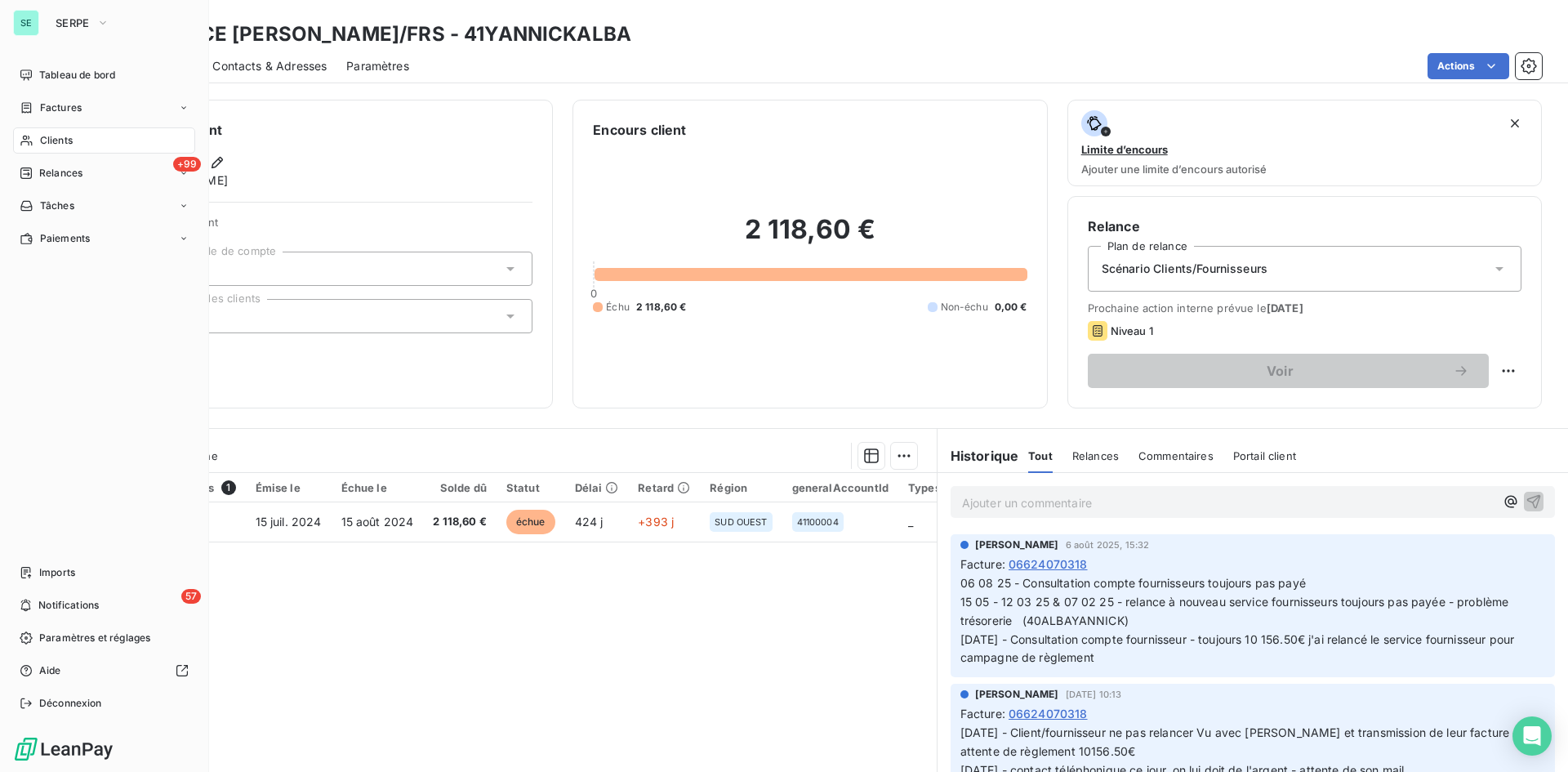
click at [40, 135] on span "Clients" at bounding box center [56, 141] width 33 height 15
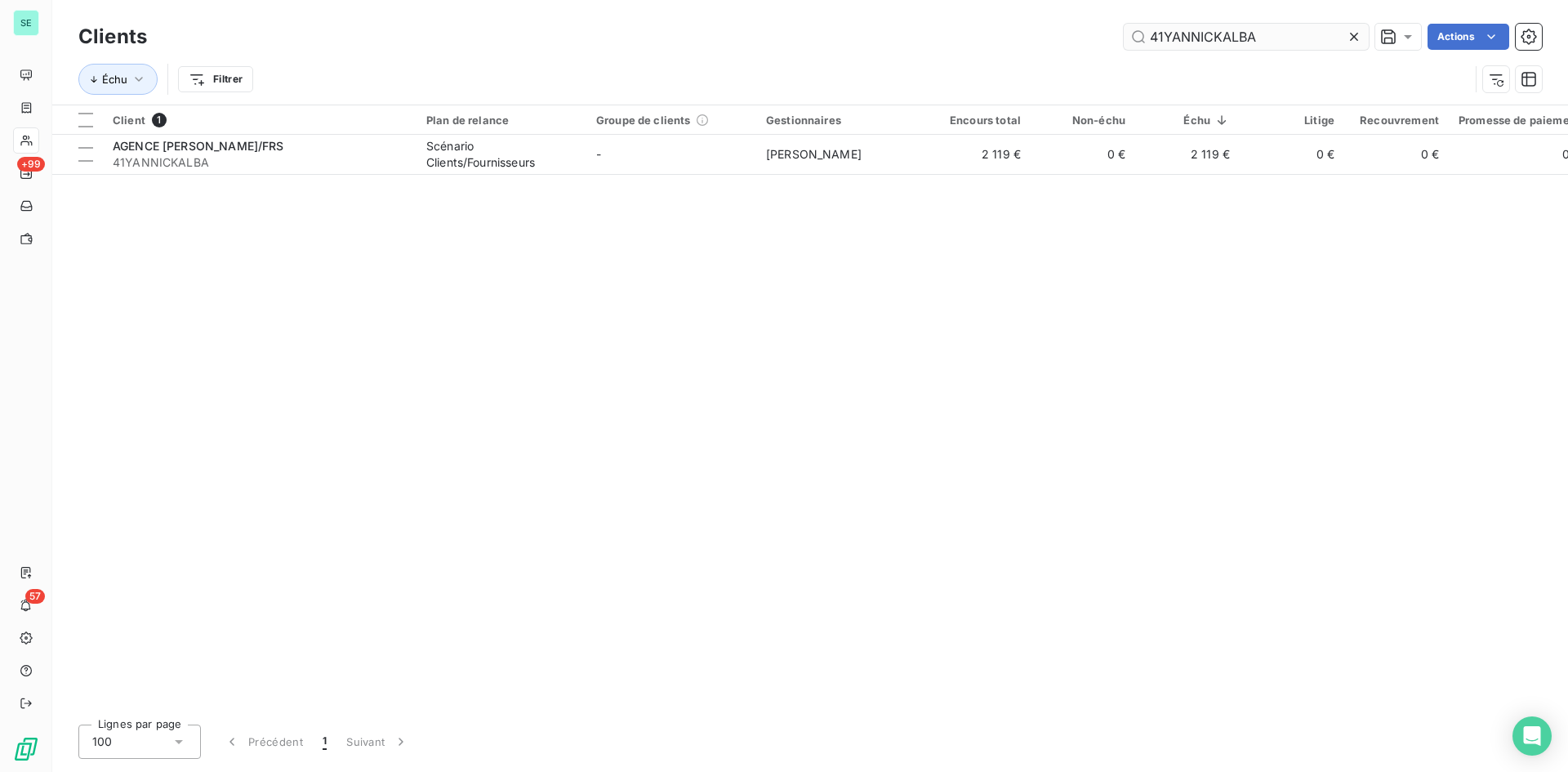
click at [1244, 29] on input "41YANNICKALBA" at bounding box center [1247, 37] width 245 height 26
drag, startPoint x: 1285, startPoint y: 34, endPoint x: 1001, endPoint y: 35, distance: 284.0
click at [1001, 35] on div "41YANNICKALBA Actions" at bounding box center [854, 37] width 1375 height 26
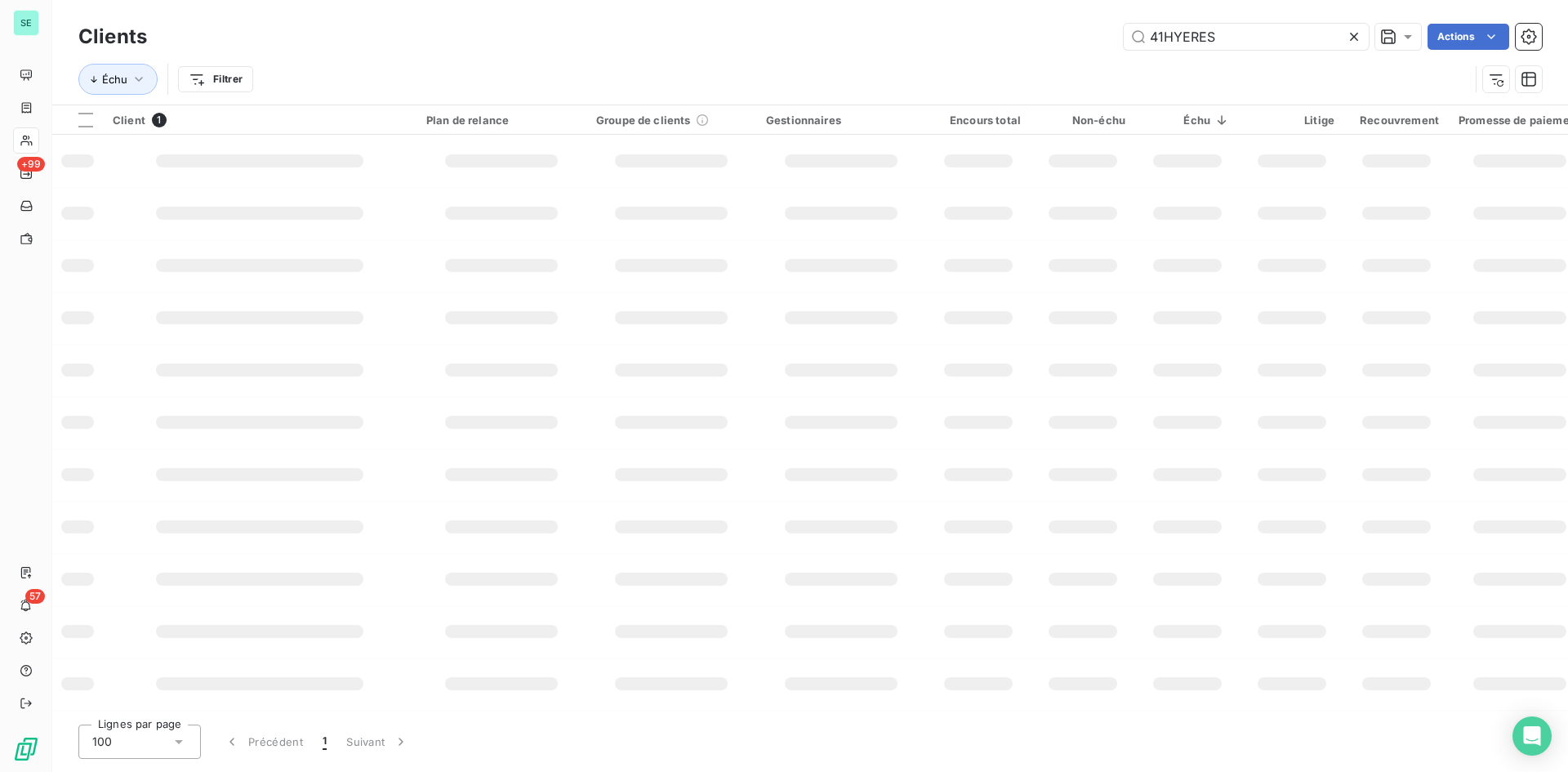
type input "41HYERES"
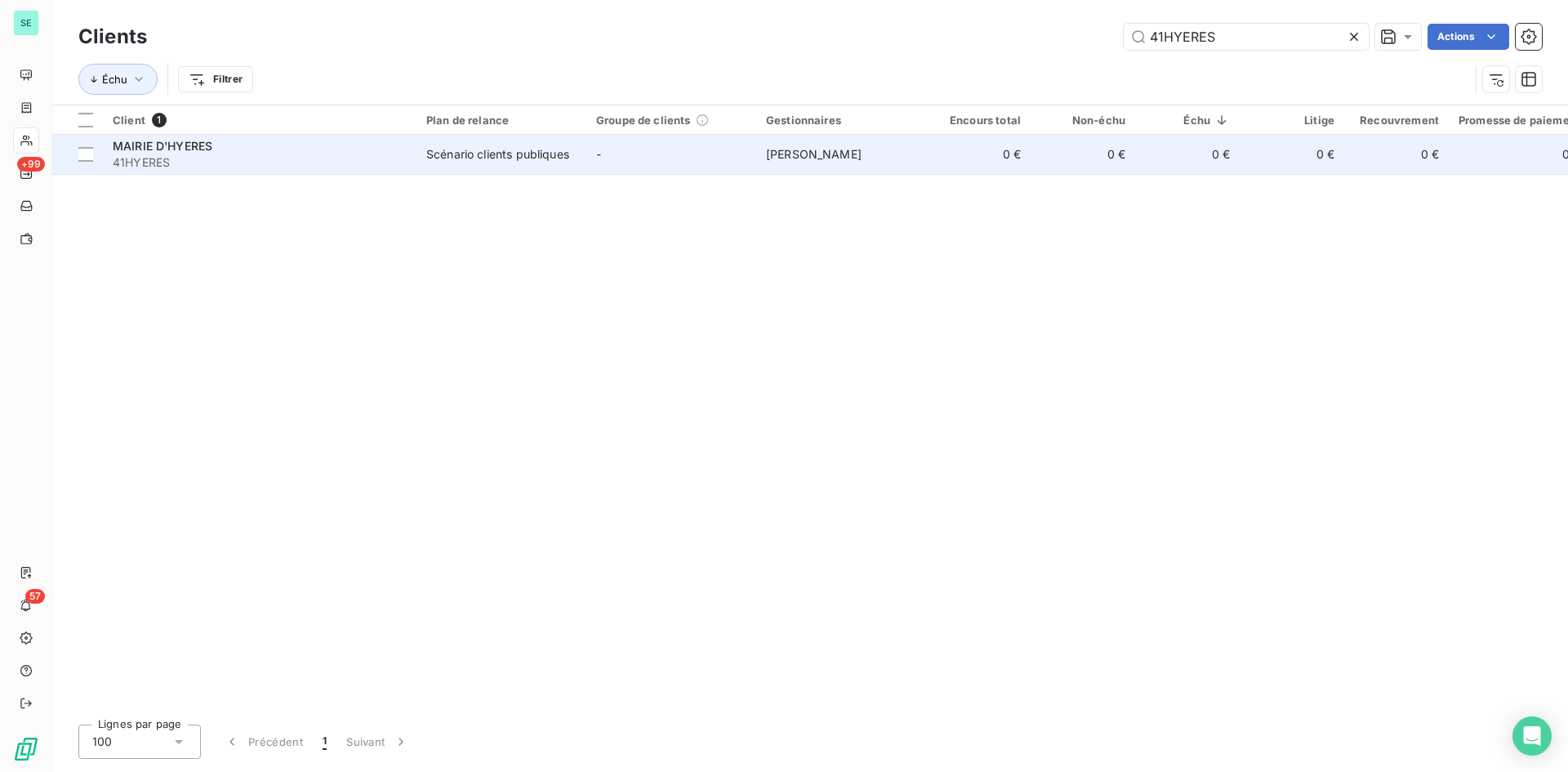
click at [190, 152] on span "MAIRIE D'HYERES" at bounding box center [163, 146] width 100 height 14
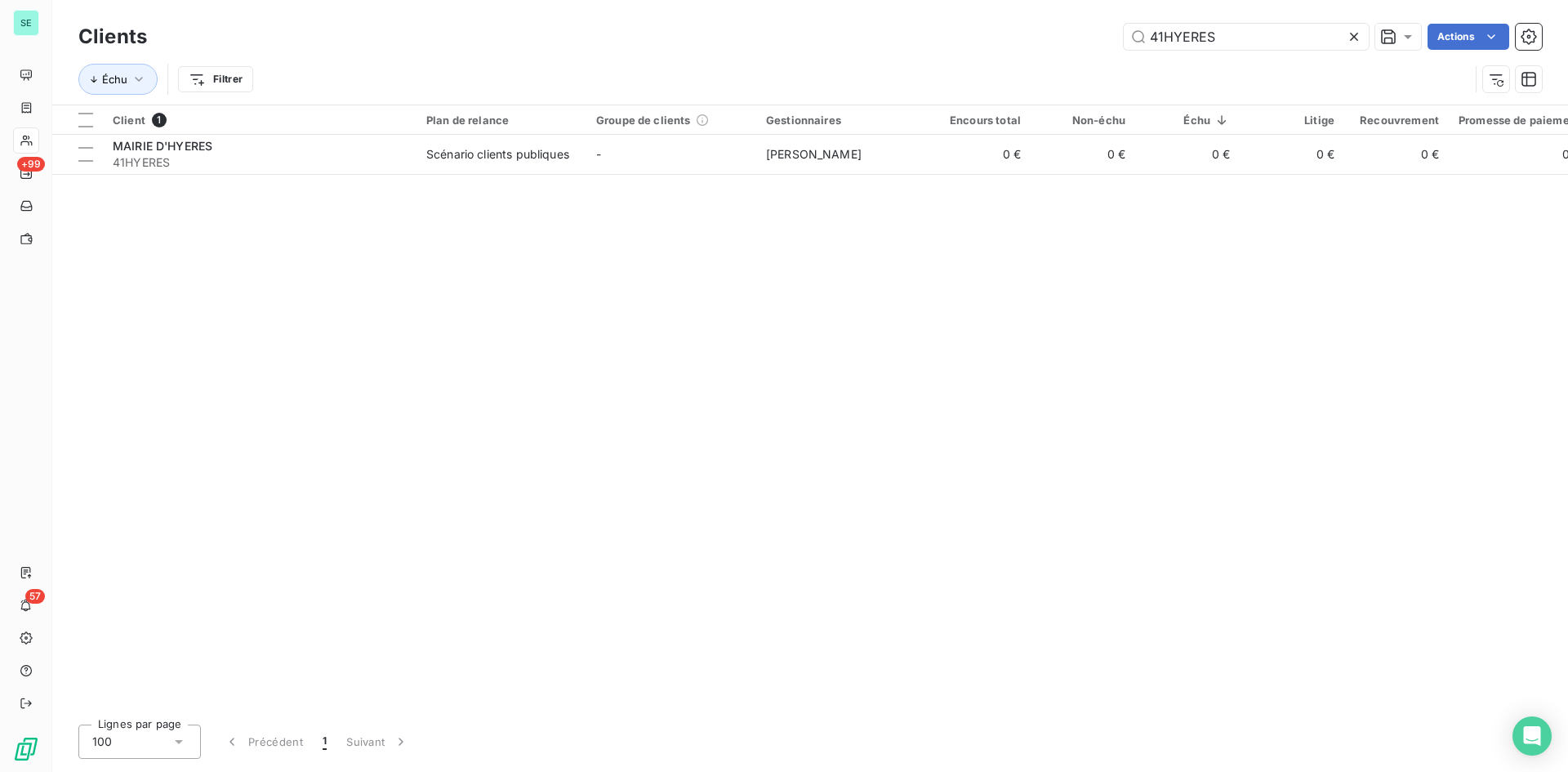
drag, startPoint x: 1224, startPoint y: 42, endPoint x: 982, endPoint y: 59, distance: 242.6
click at [982, 59] on div "Clients 41HYERES Actions Échu Filtrer" at bounding box center [809, 62] width 1464 height 85
type input "411DECAYZAC"
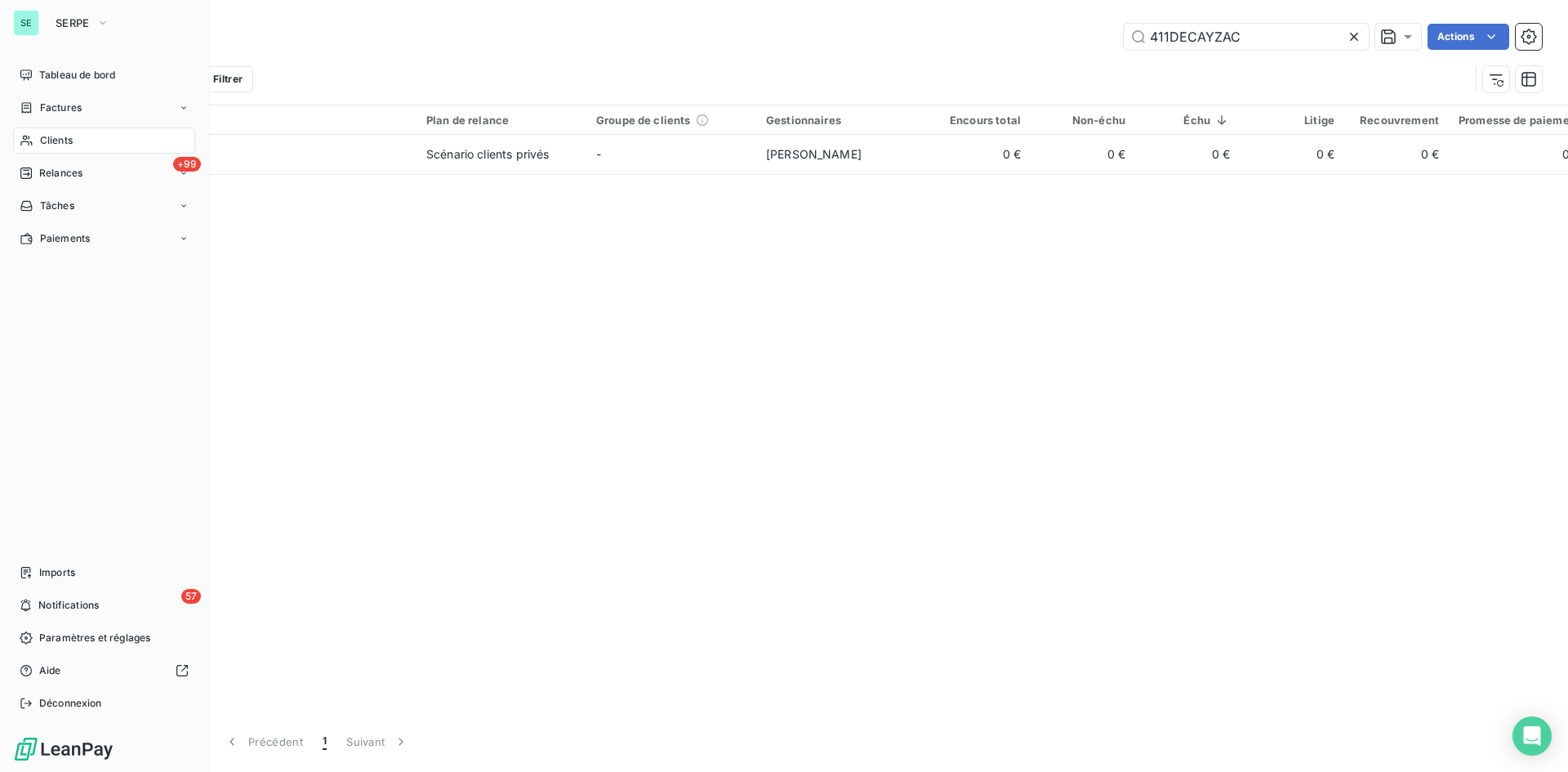
click at [54, 140] on span "Clients" at bounding box center [56, 141] width 33 height 15
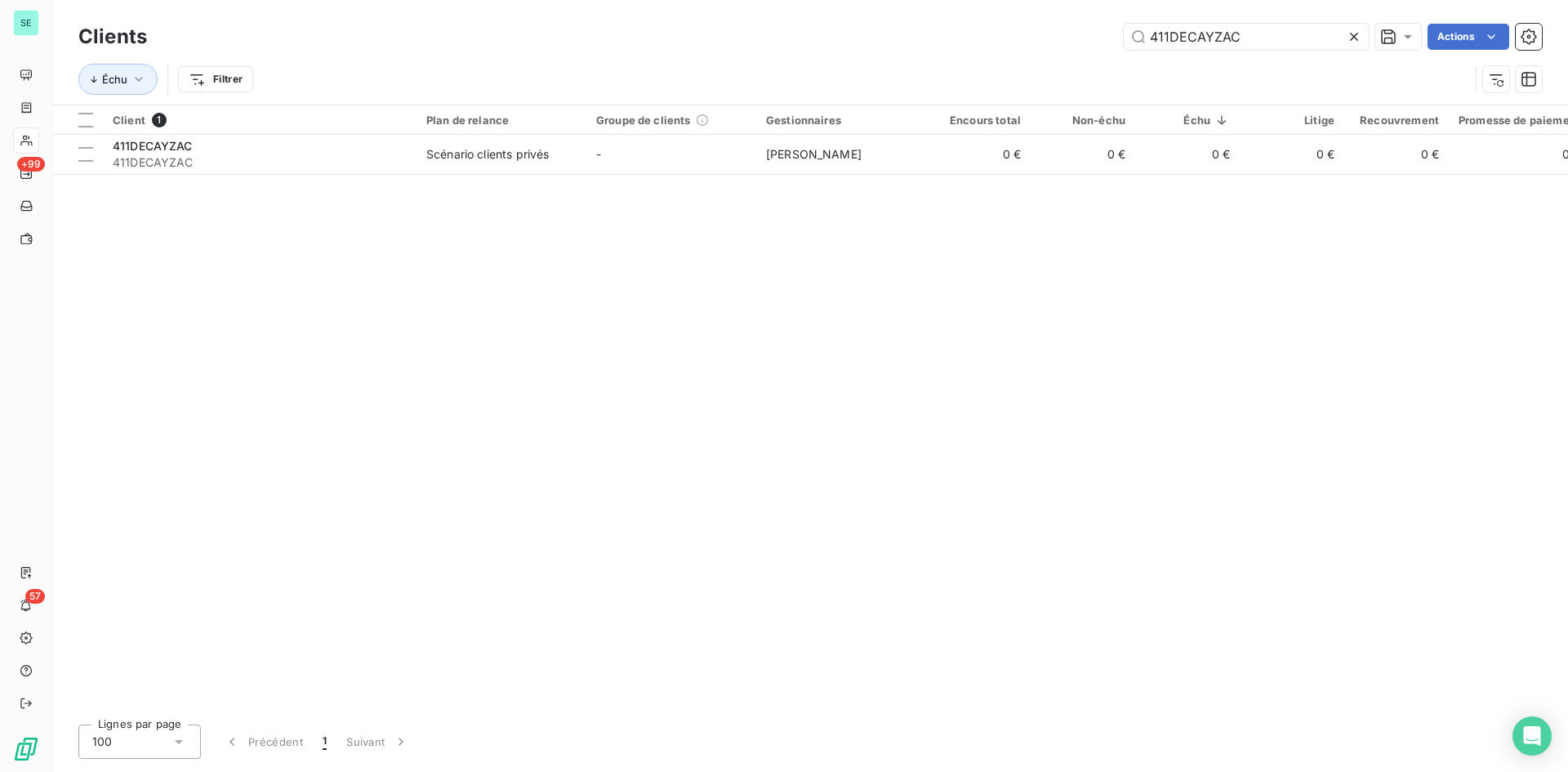
click at [1351, 34] on icon at bounding box center [1354, 36] width 16 height 16
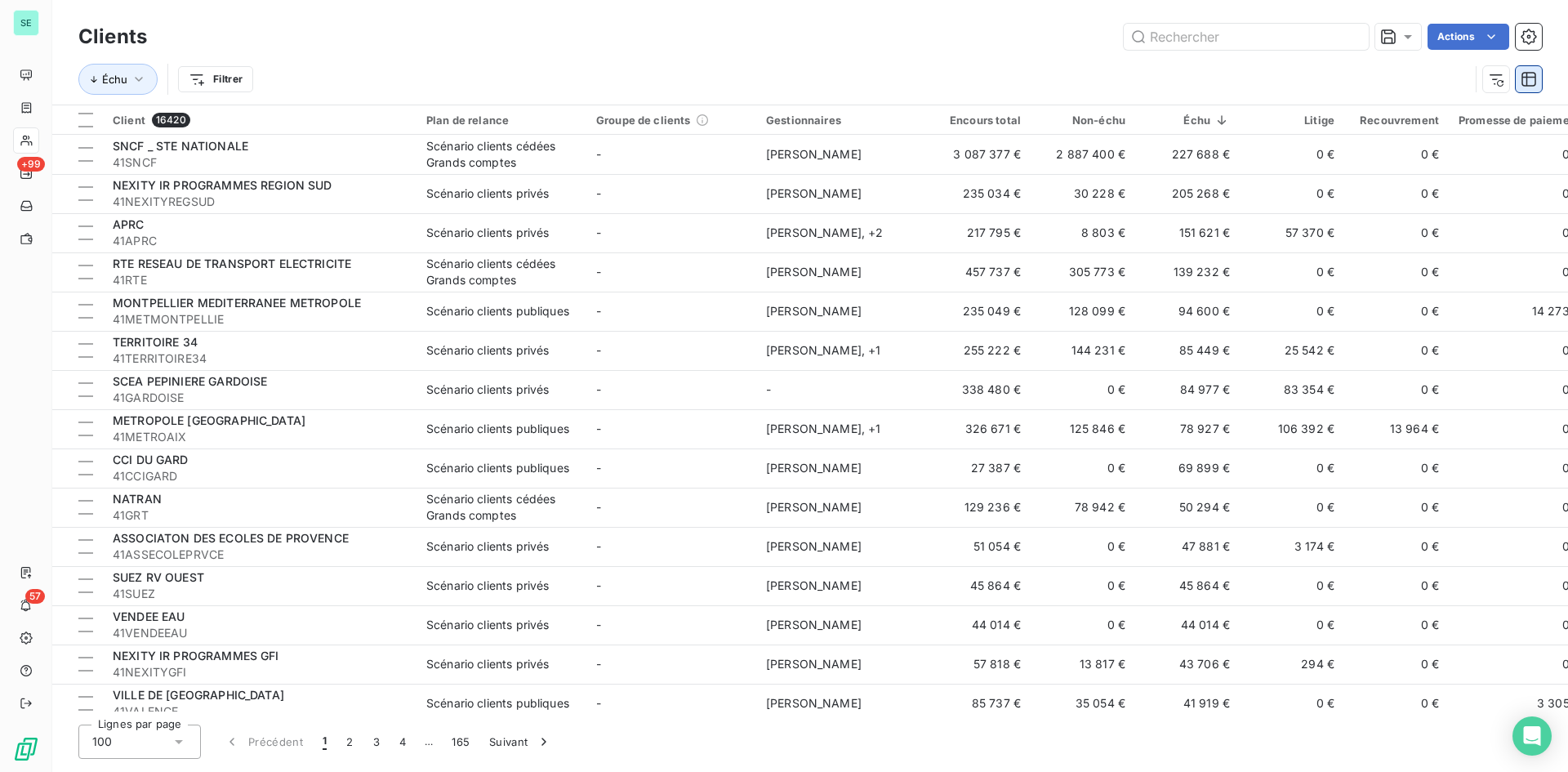
click at [1532, 72] on icon "button" at bounding box center [1529, 79] width 15 height 15
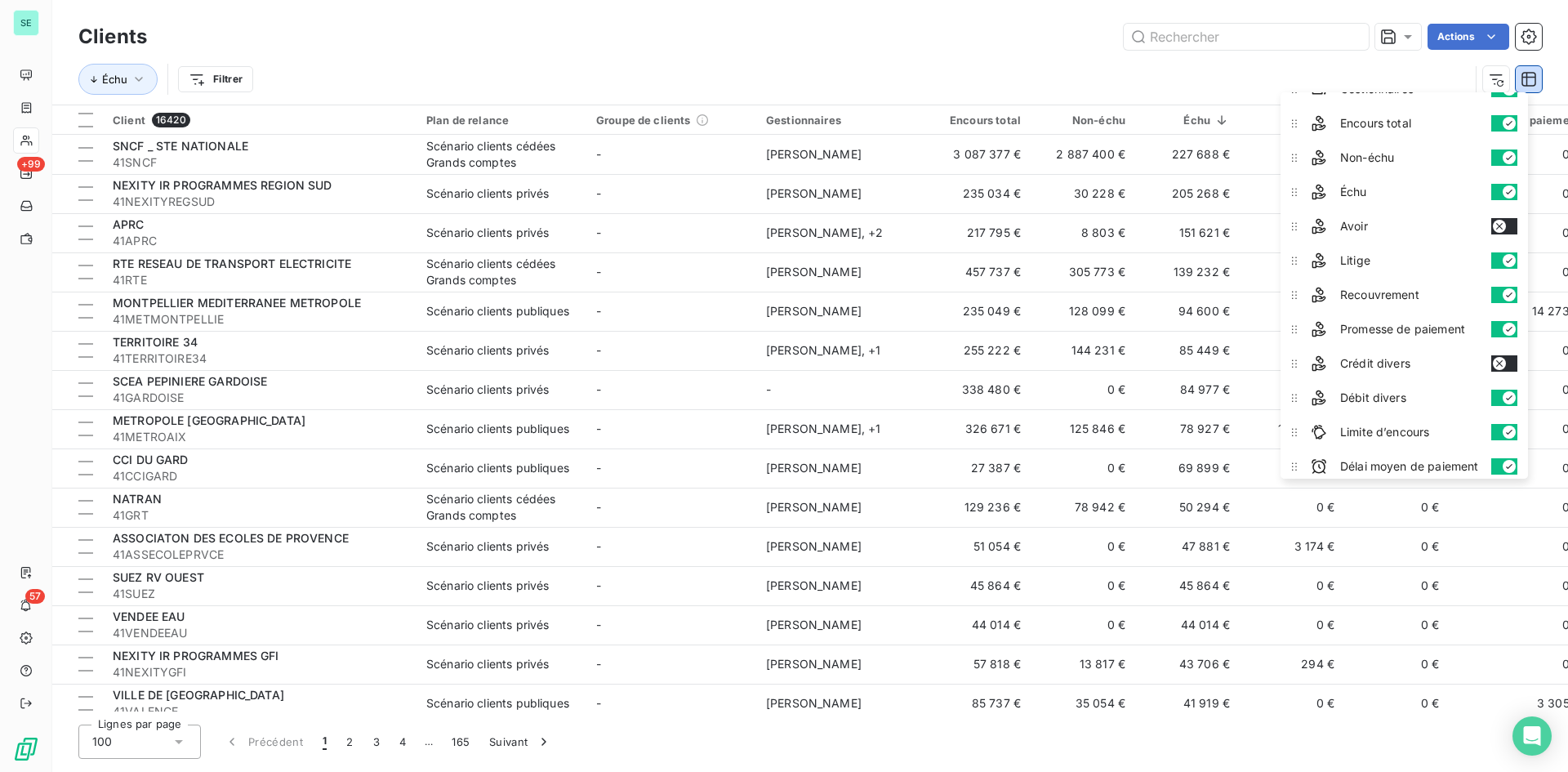
scroll to position [271, 0]
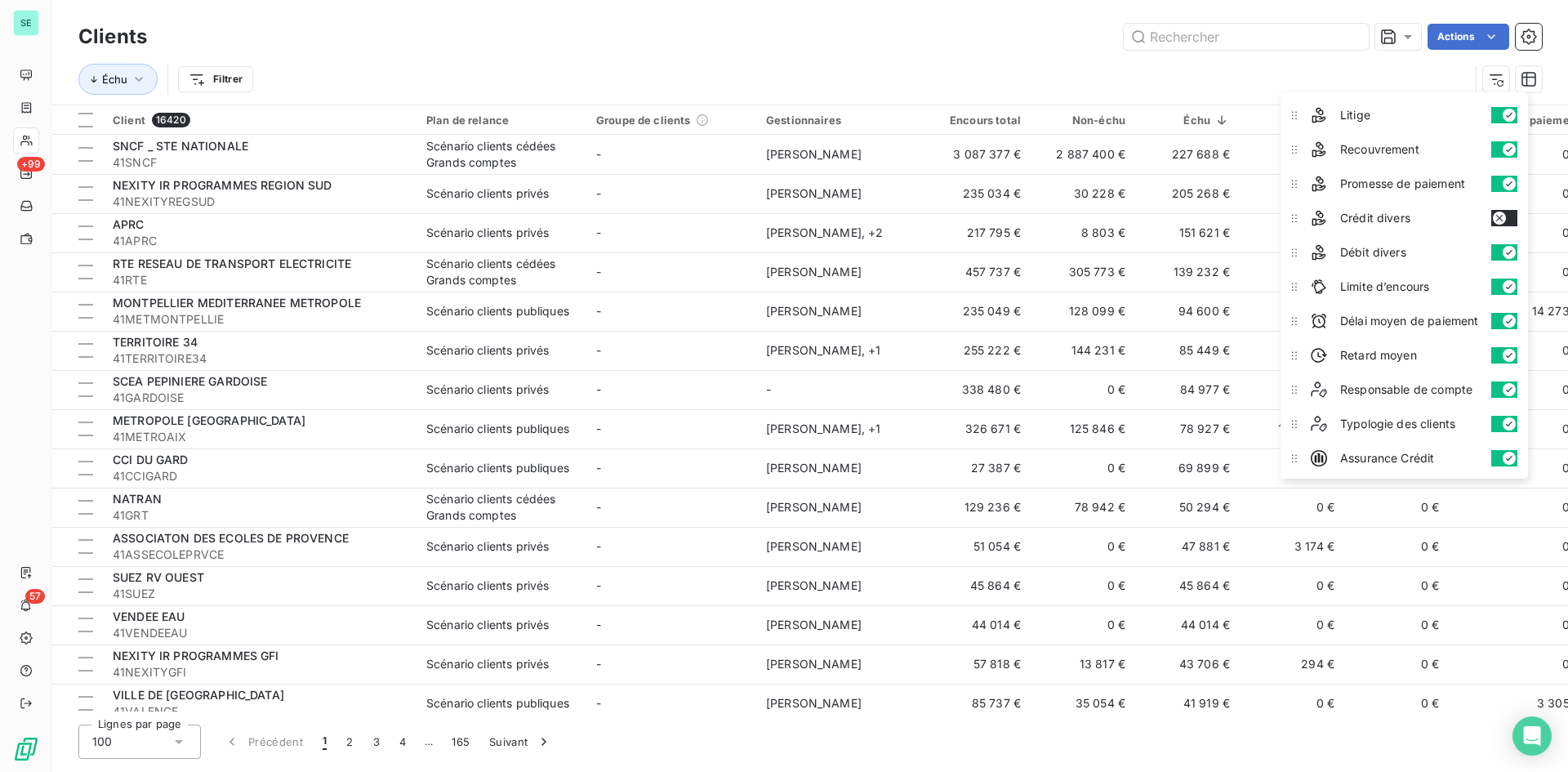
click at [1055, 80] on div "Échu Filtrer" at bounding box center [774, 79] width 1391 height 31
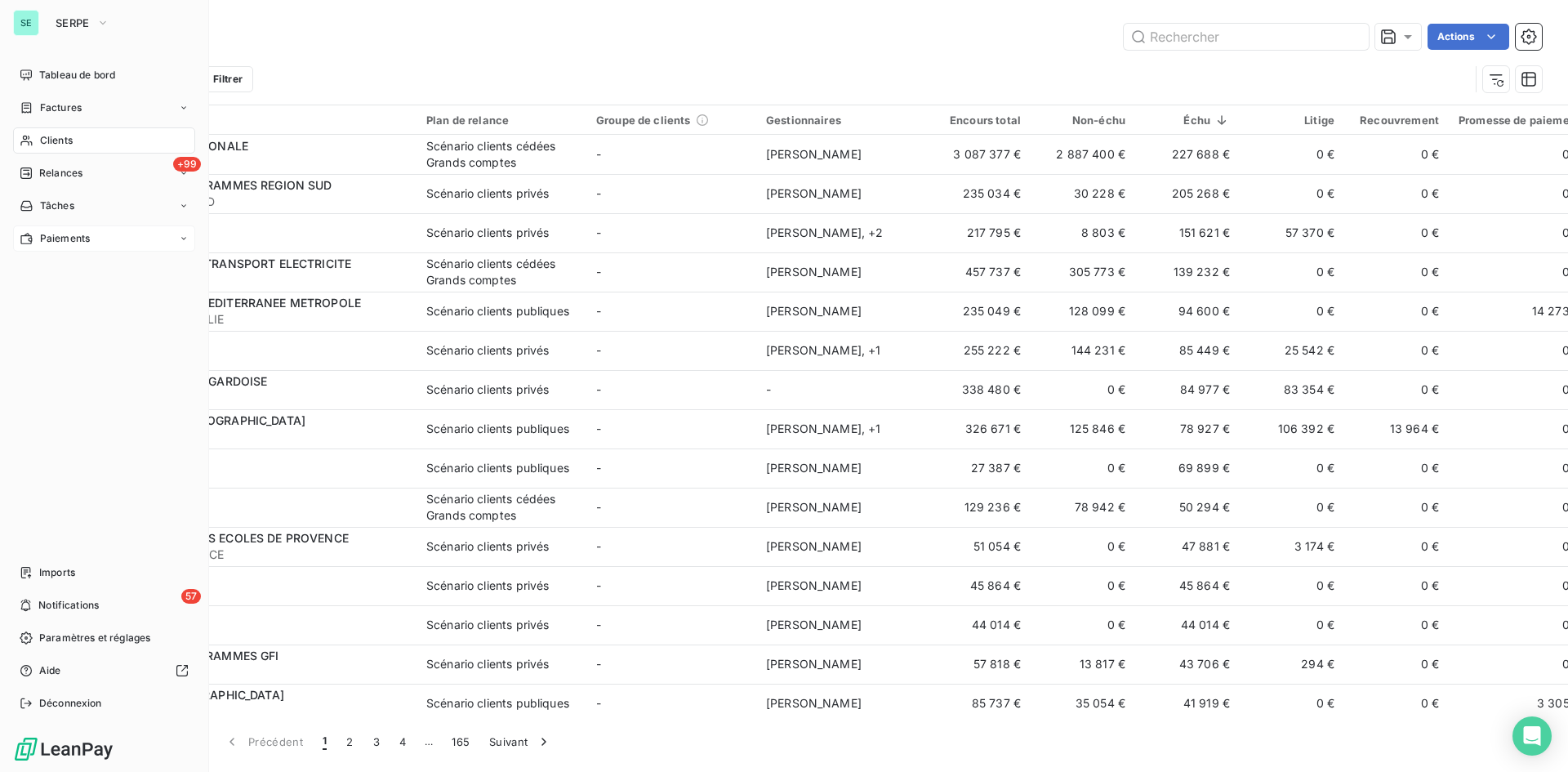
click at [68, 234] on span "Paiements" at bounding box center [65, 239] width 50 height 15
click at [66, 233] on span "Paiements" at bounding box center [65, 239] width 50 height 15
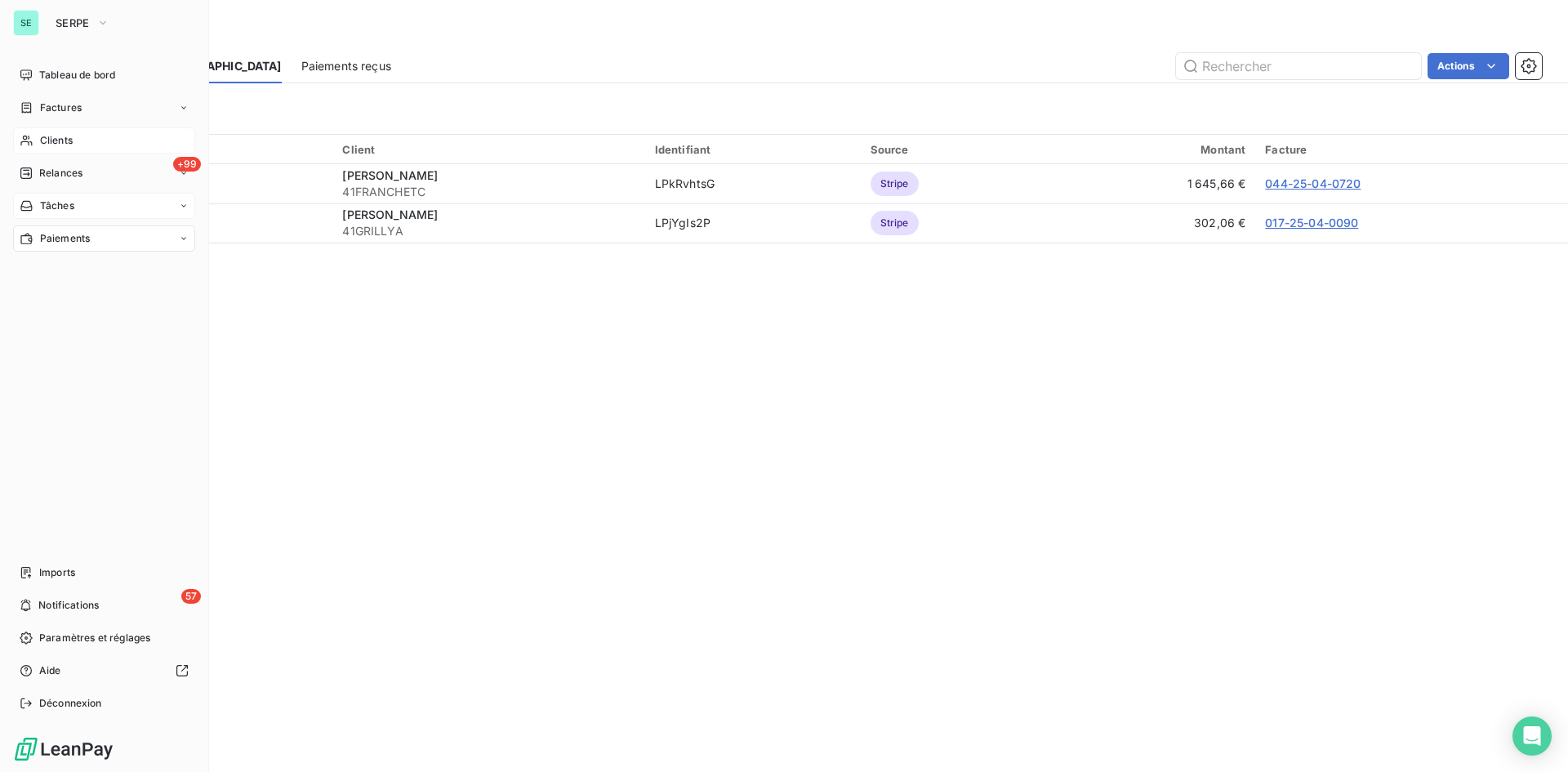
click at [69, 209] on span "Tâches" at bounding box center [57, 206] width 34 height 15
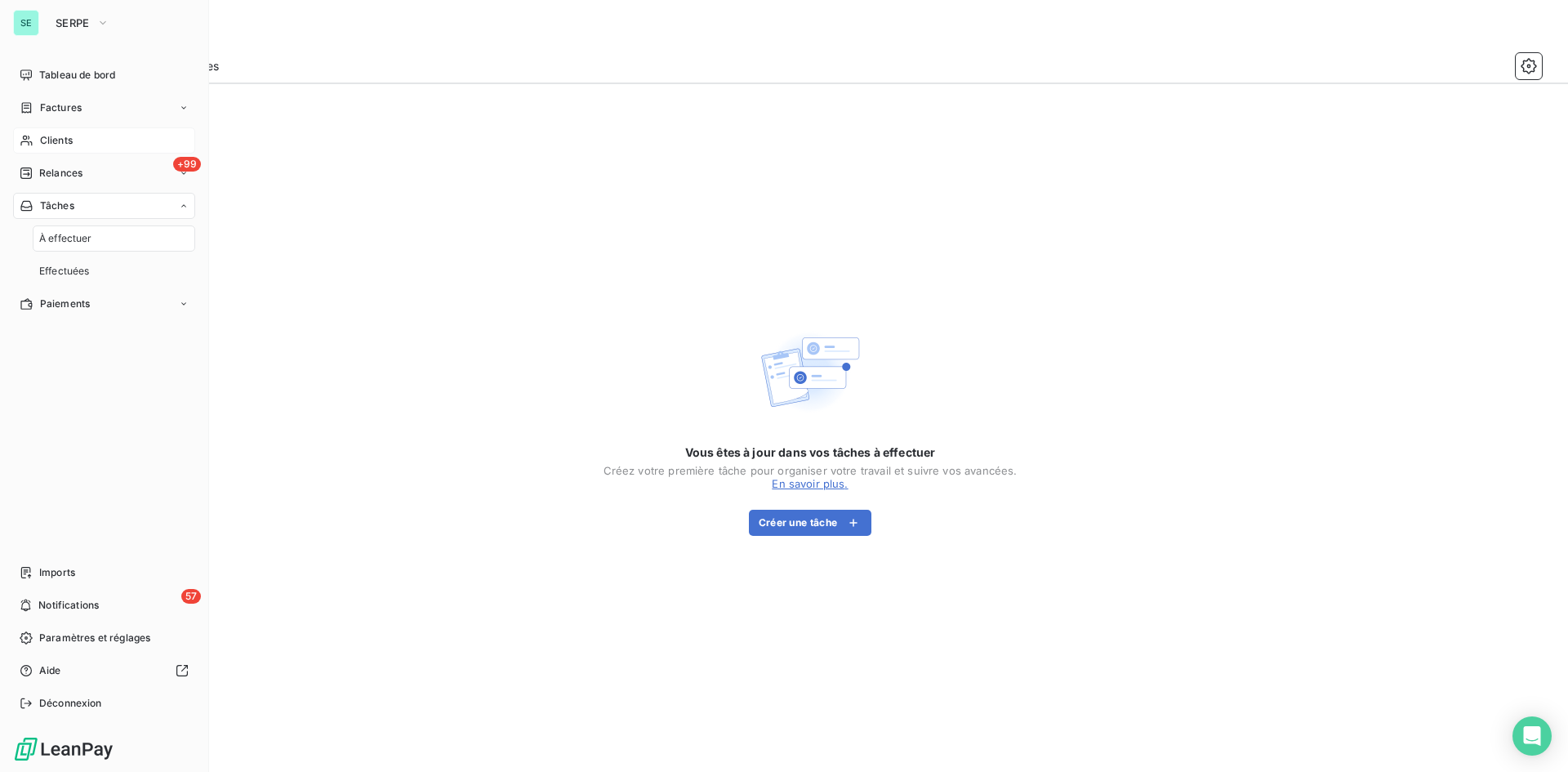
click at [69, 209] on span "Tâches" at bounding box center [57, 206] width 34 height 15
click at [94, 103] on div "Factures" at bounding box center [104, 108] width 182 height 26
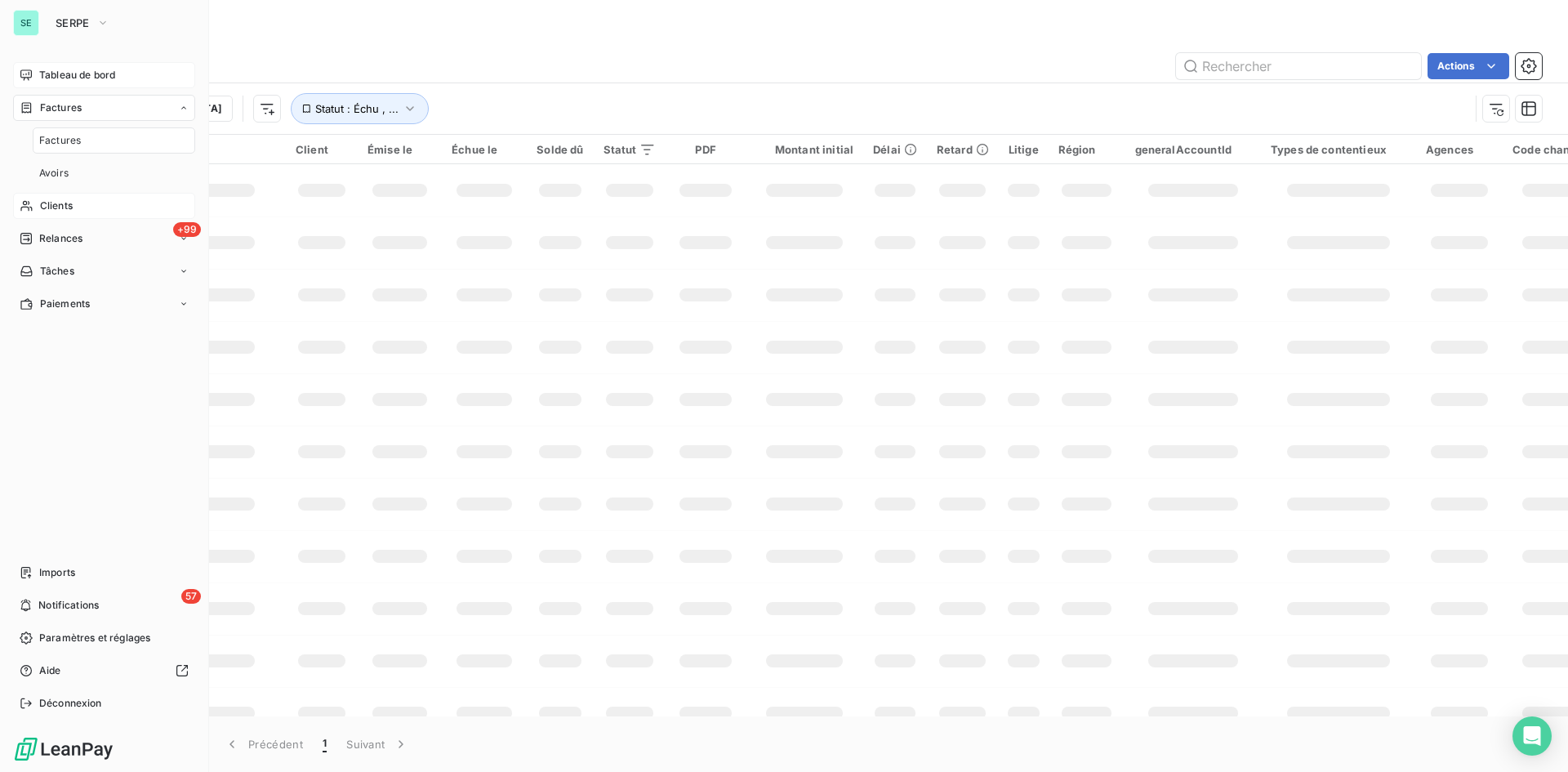
click at [100, 74] on span "Tableau de bord" at bounding box center [77, 75] width 76 height 15
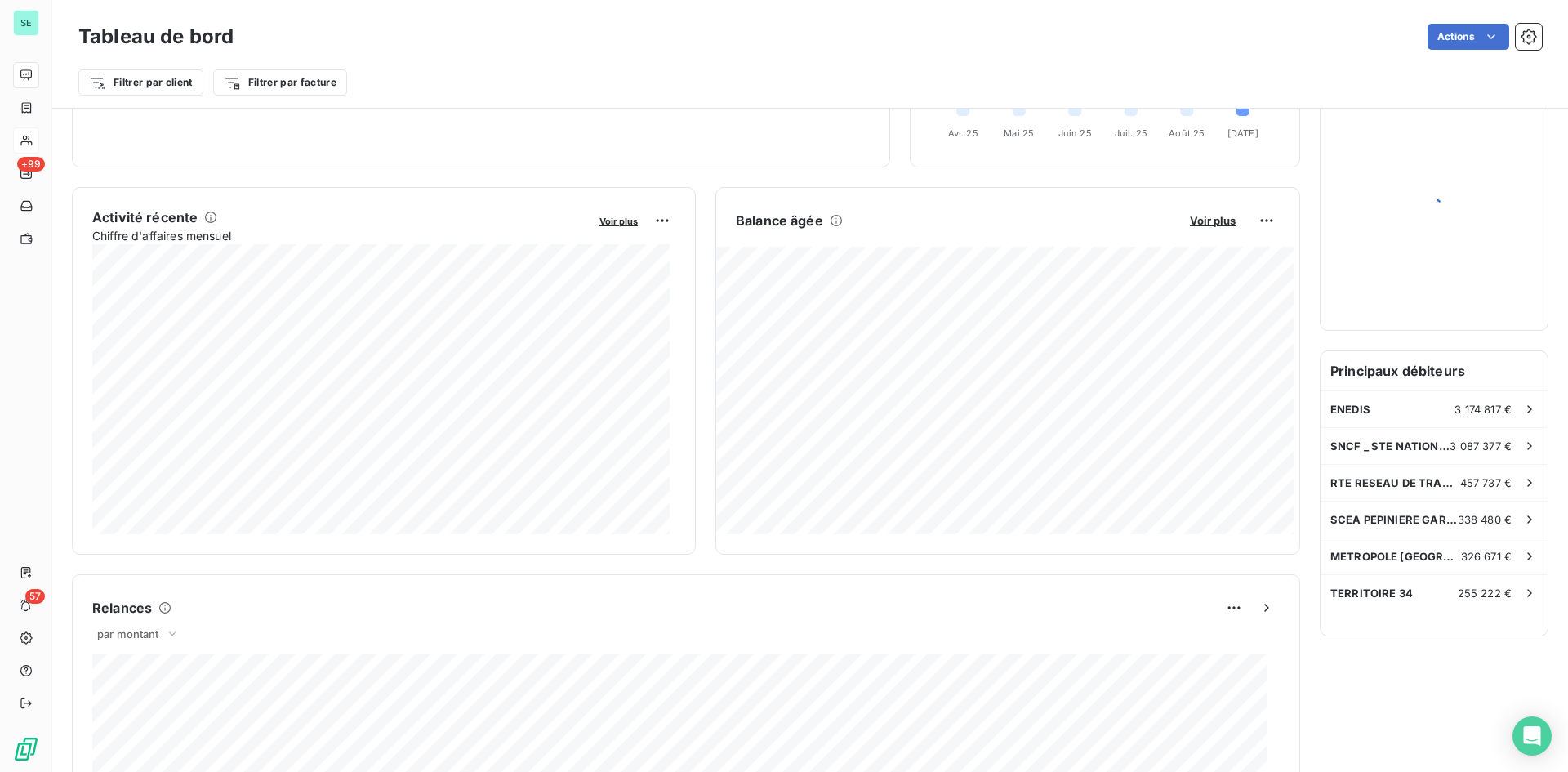
scroll to position [165, 0]
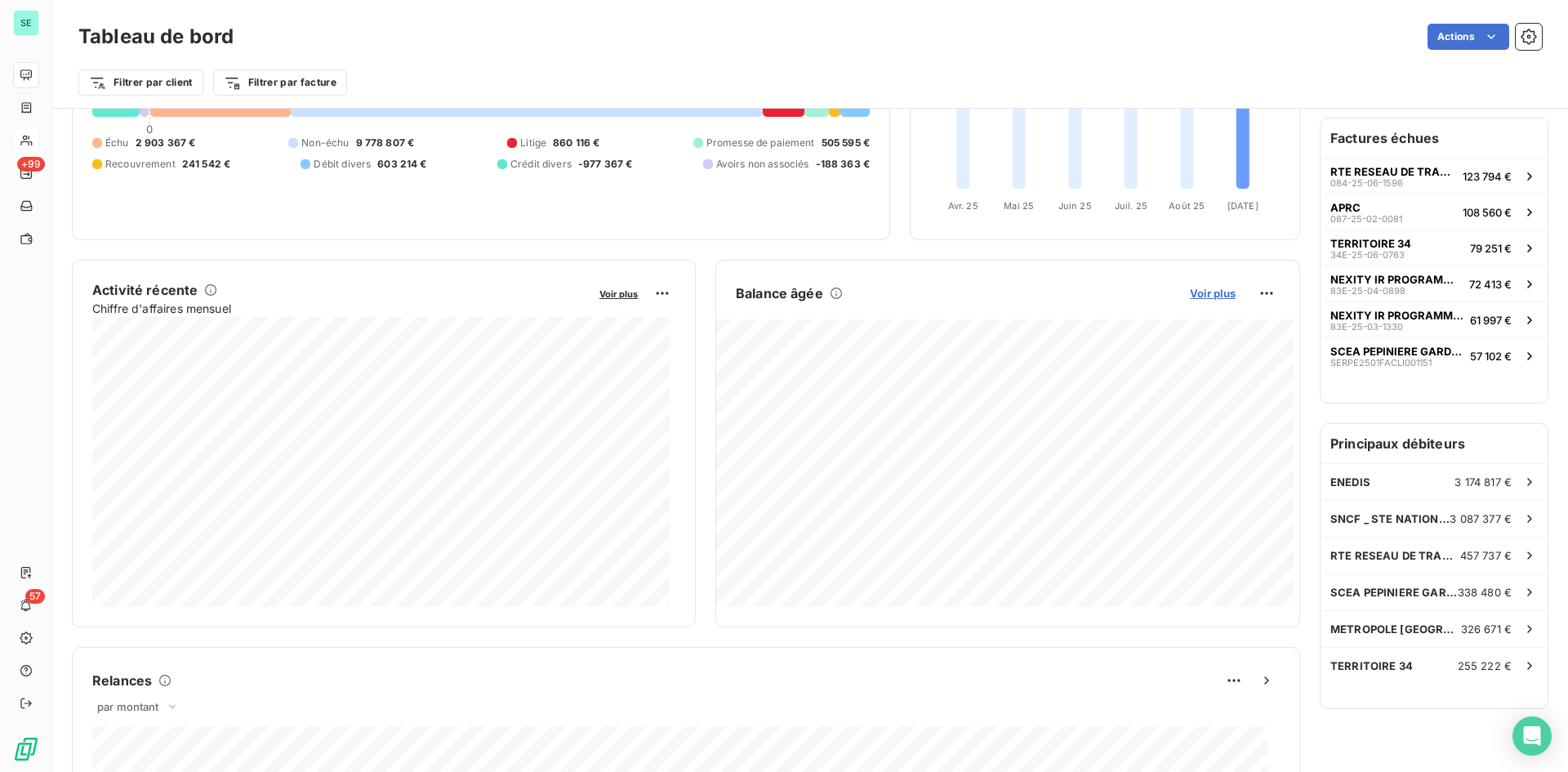
click at [1212, 294] on span "Voir plus" at bounding box center [1213, 293] width 46 height 13
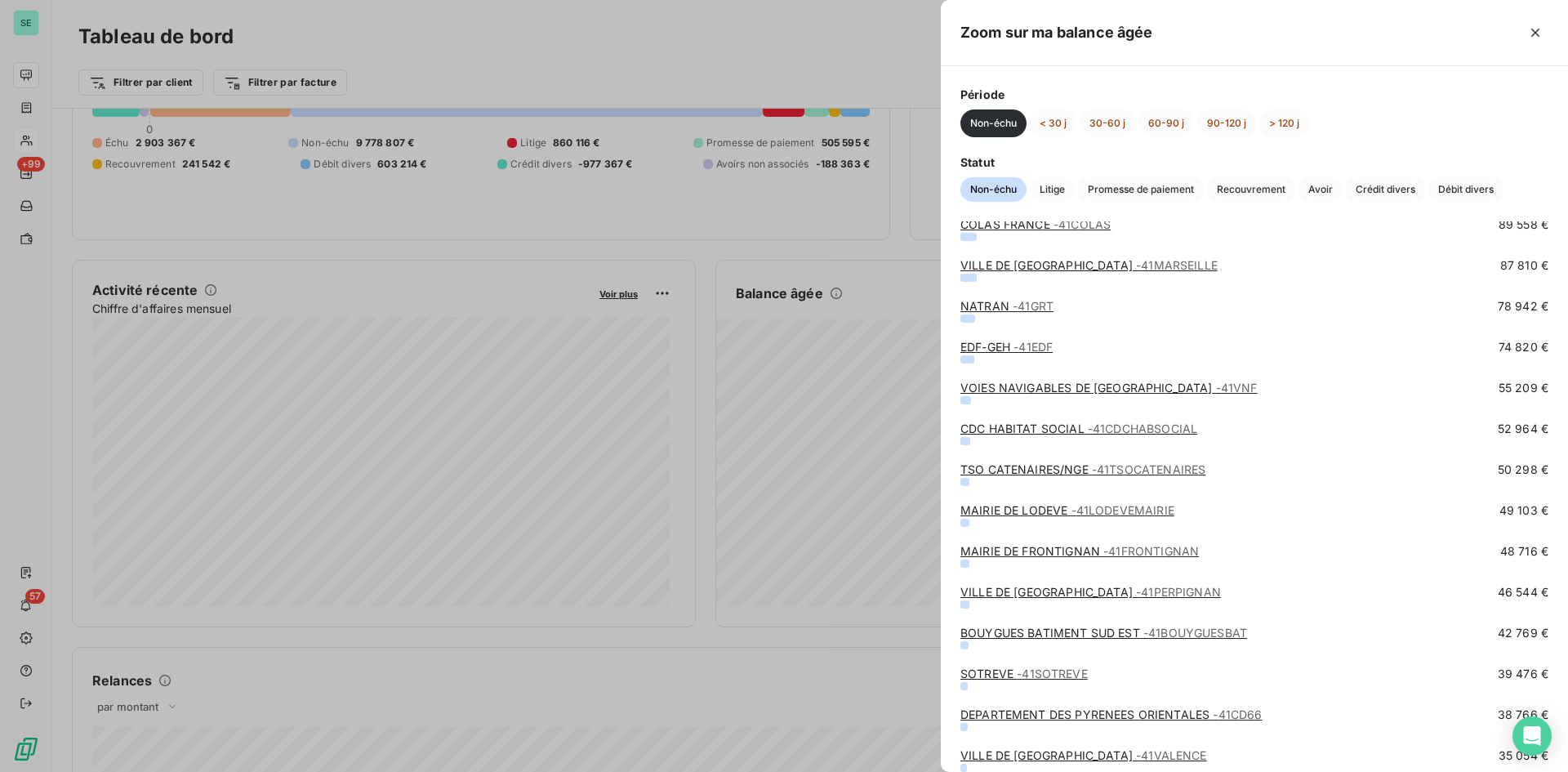
scroll to position [245, 0]
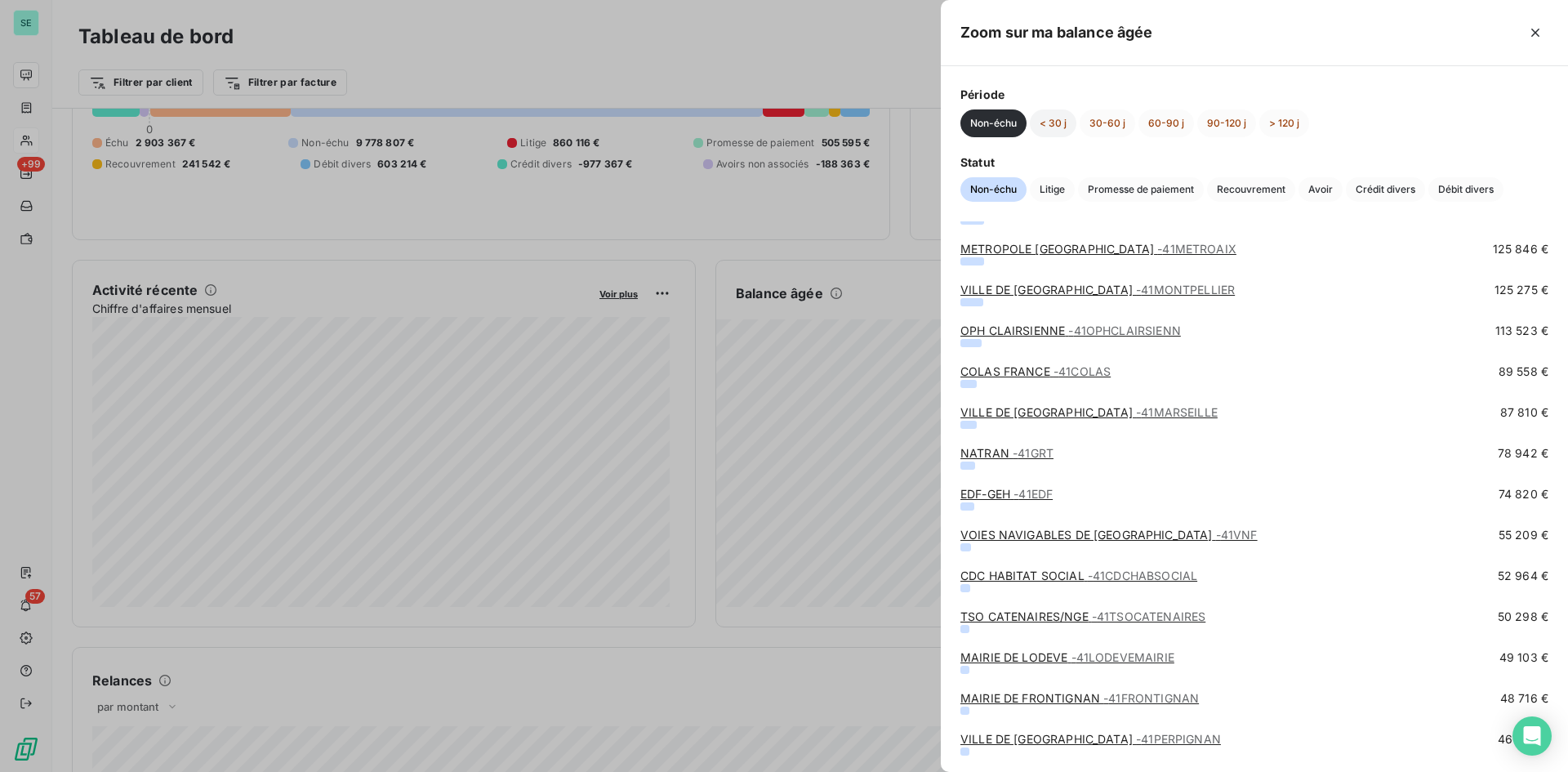
click at [1056, 124] on button "< 30 j" at bounding box center [1054, 123] width 47 height 28
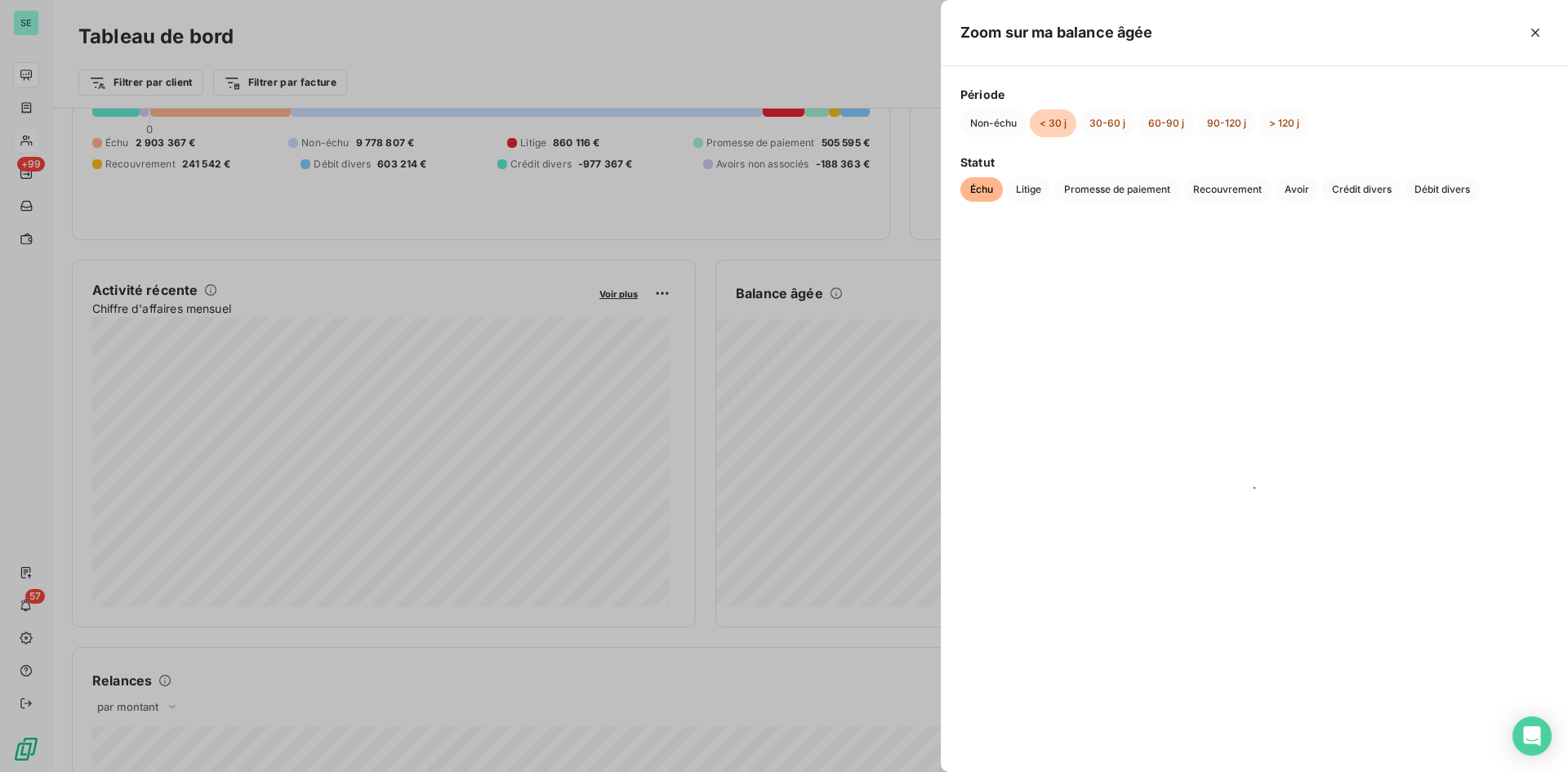
scroll to position [0, 0]
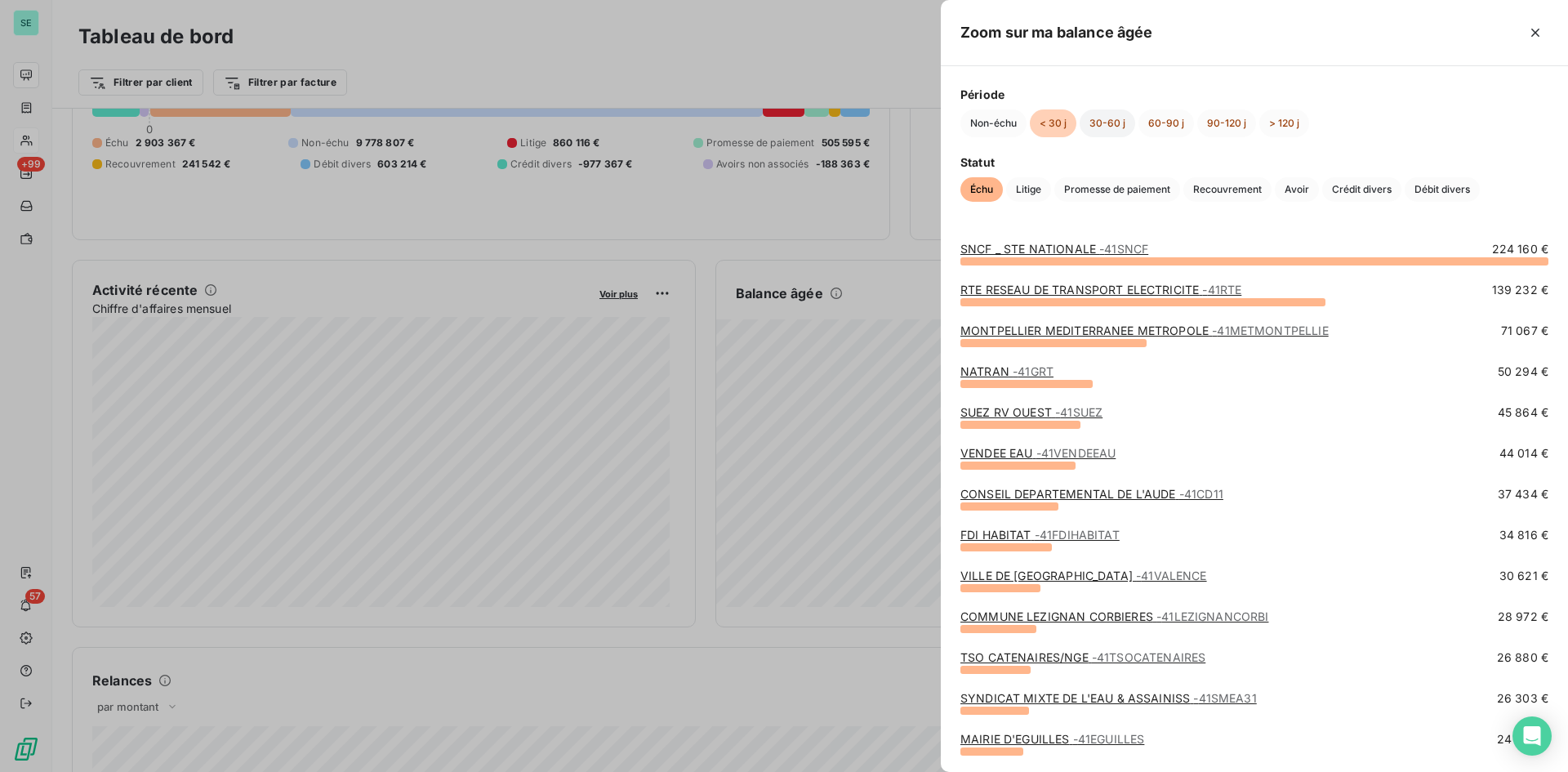
click at [1121, 128] on button "30-60 j" at bounding box center [1107, 123] width 55 height 28
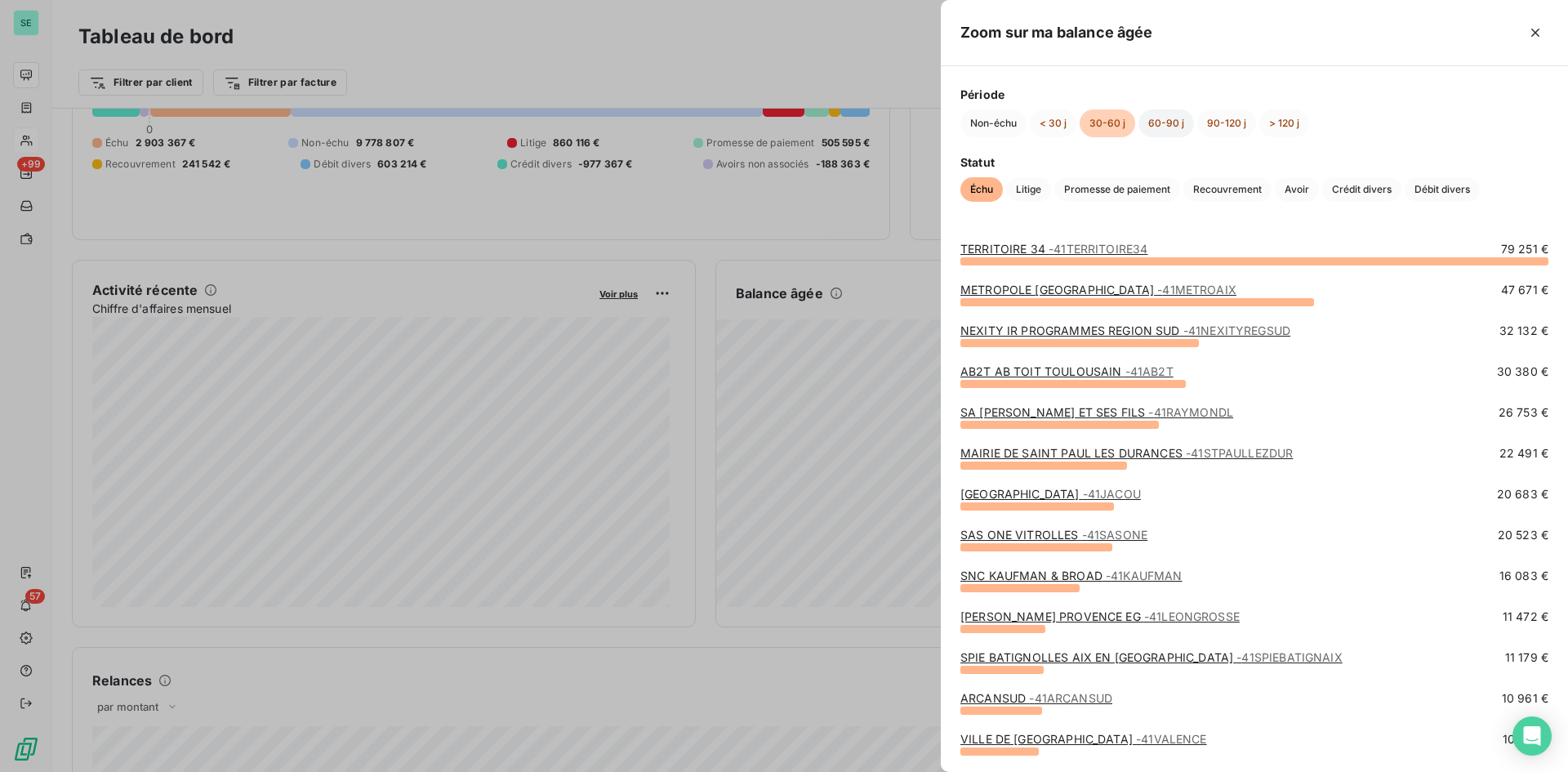
click at [1169, 126] on button "60-90 j" at bounding box center [1166, 123] width 55 height 28
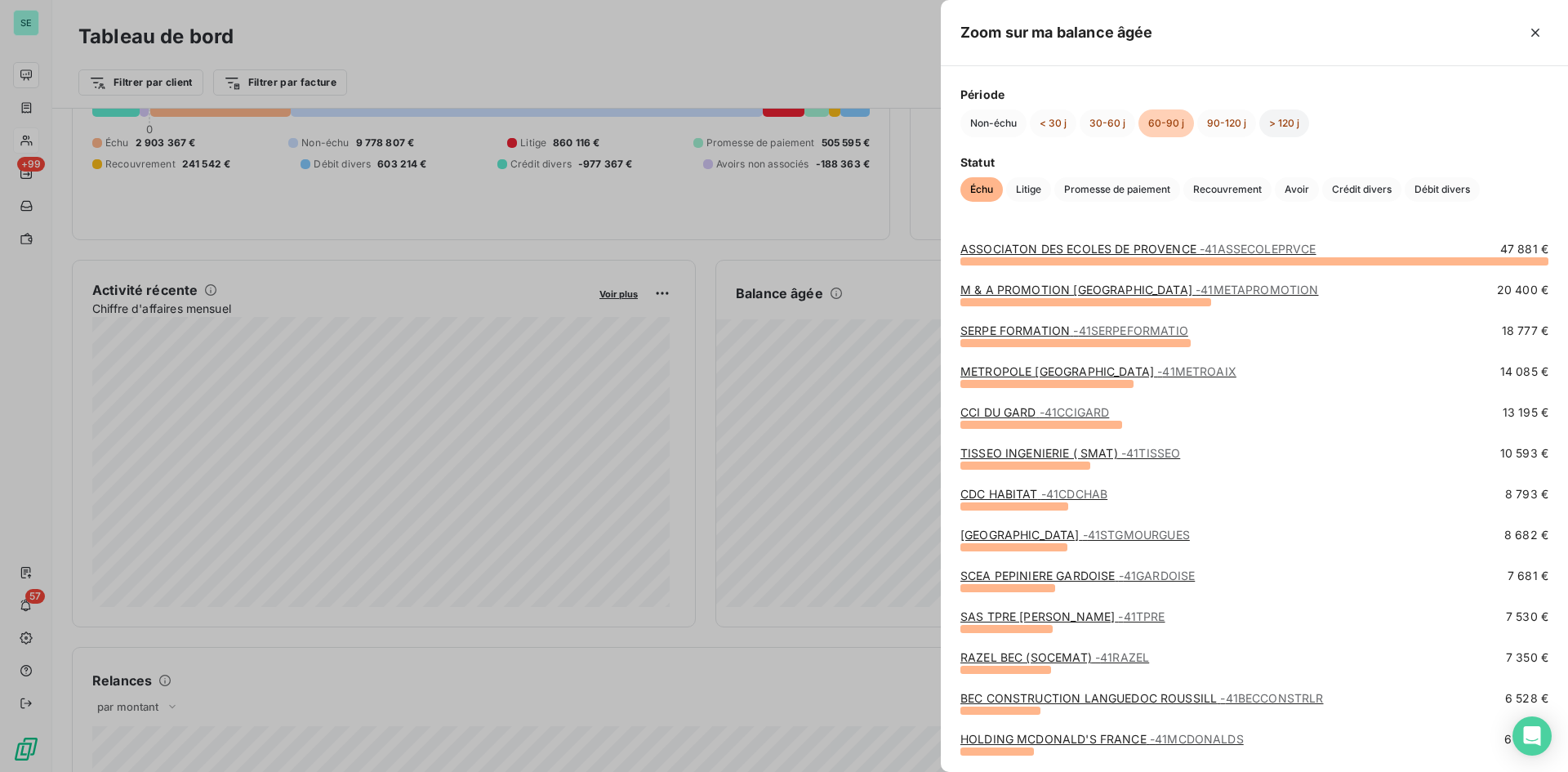
click at [1296, 118] on button "> 120 j" at bounding box center [1284, 123] width 50 height 28
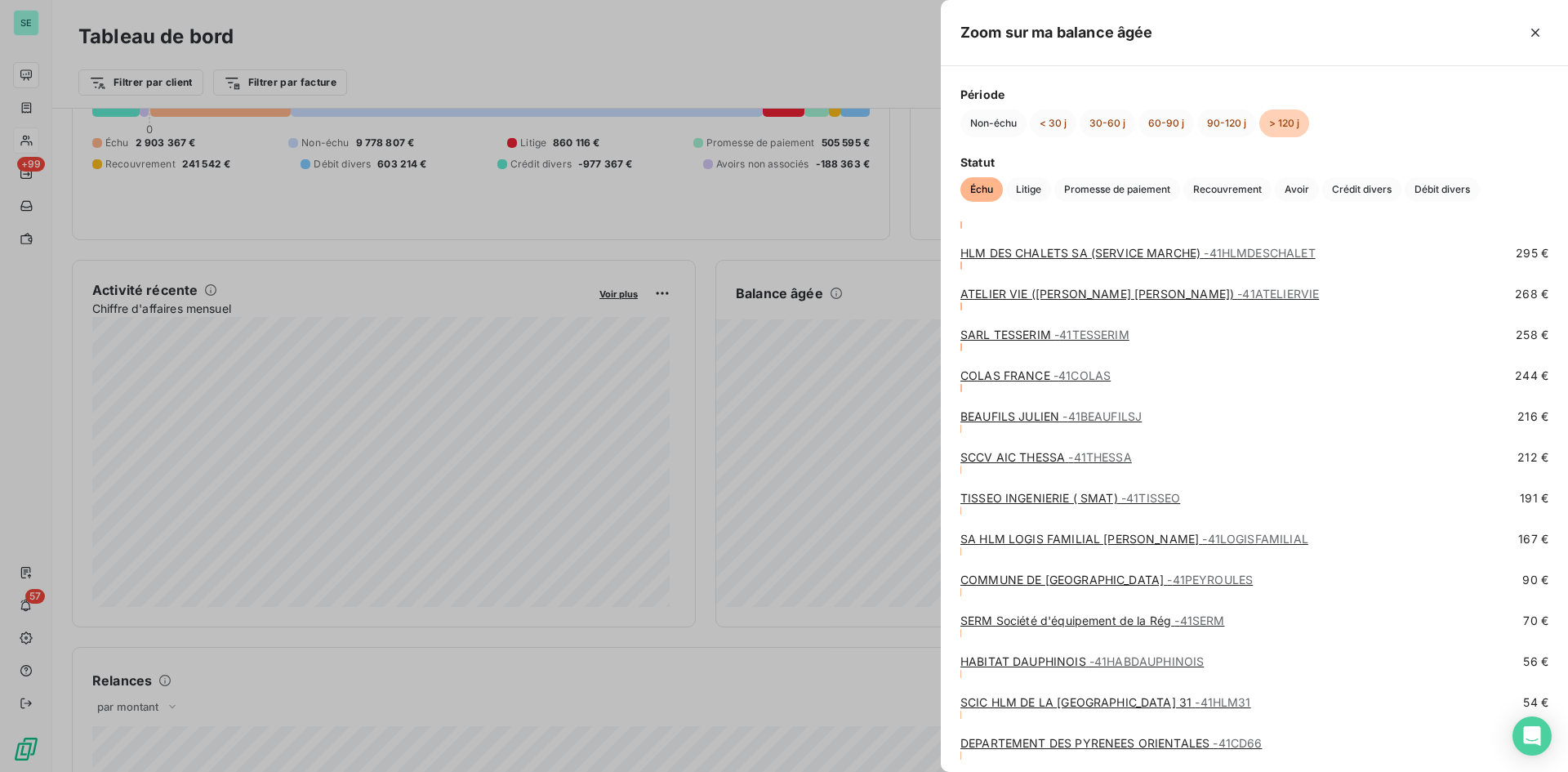
scroll to position [2654, 0]
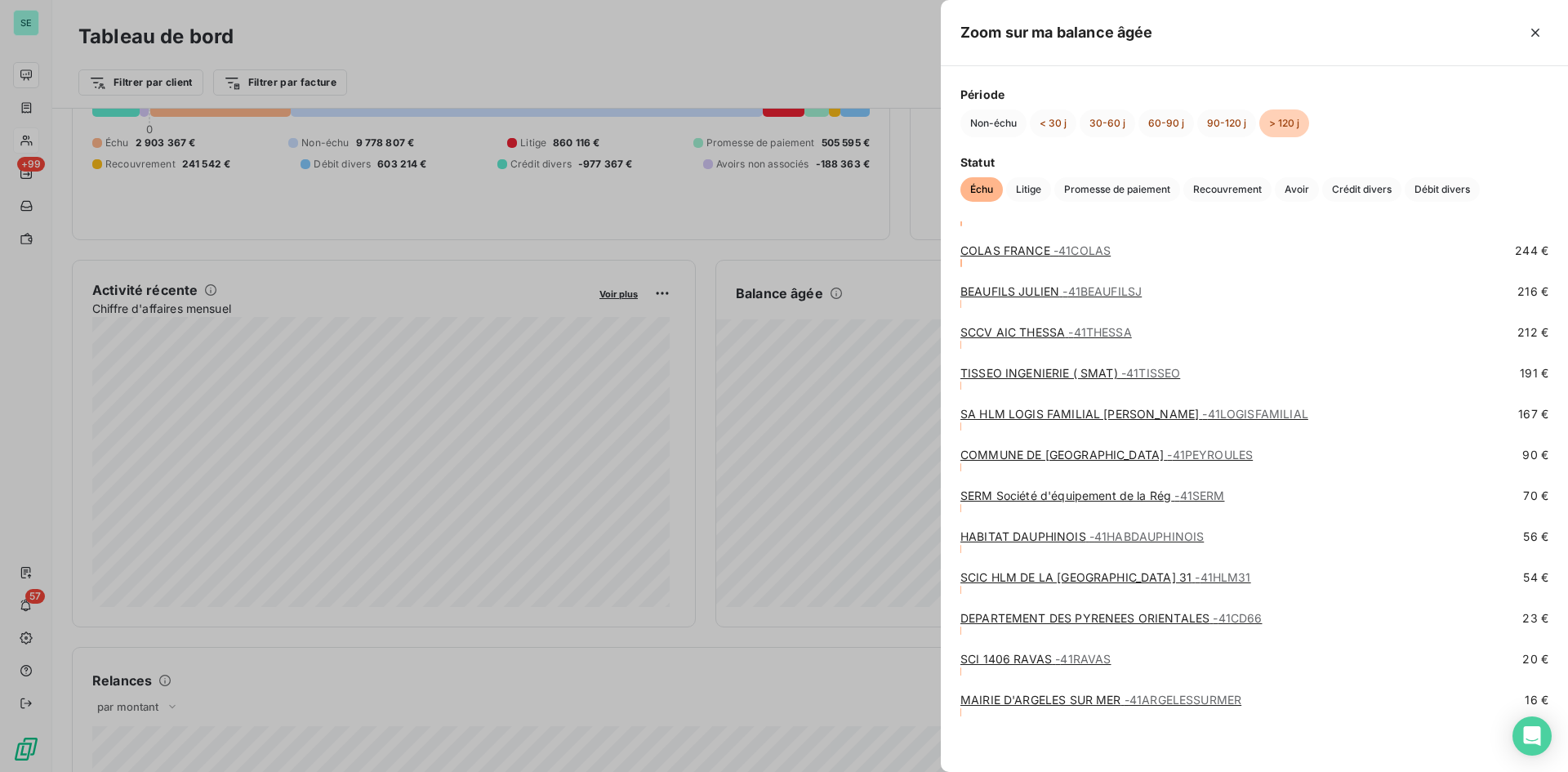
drag, startPoint x: 1419, startPoint y: 152, endPoint x: 1432, endPoint y: 95, distance: 58.5
click at [1432, 95] on span "Période" at bounding box center [1255, 94] width 588 height 17
click at [800, 58] on div at bounding box center [784, 386] width 1568 height 772
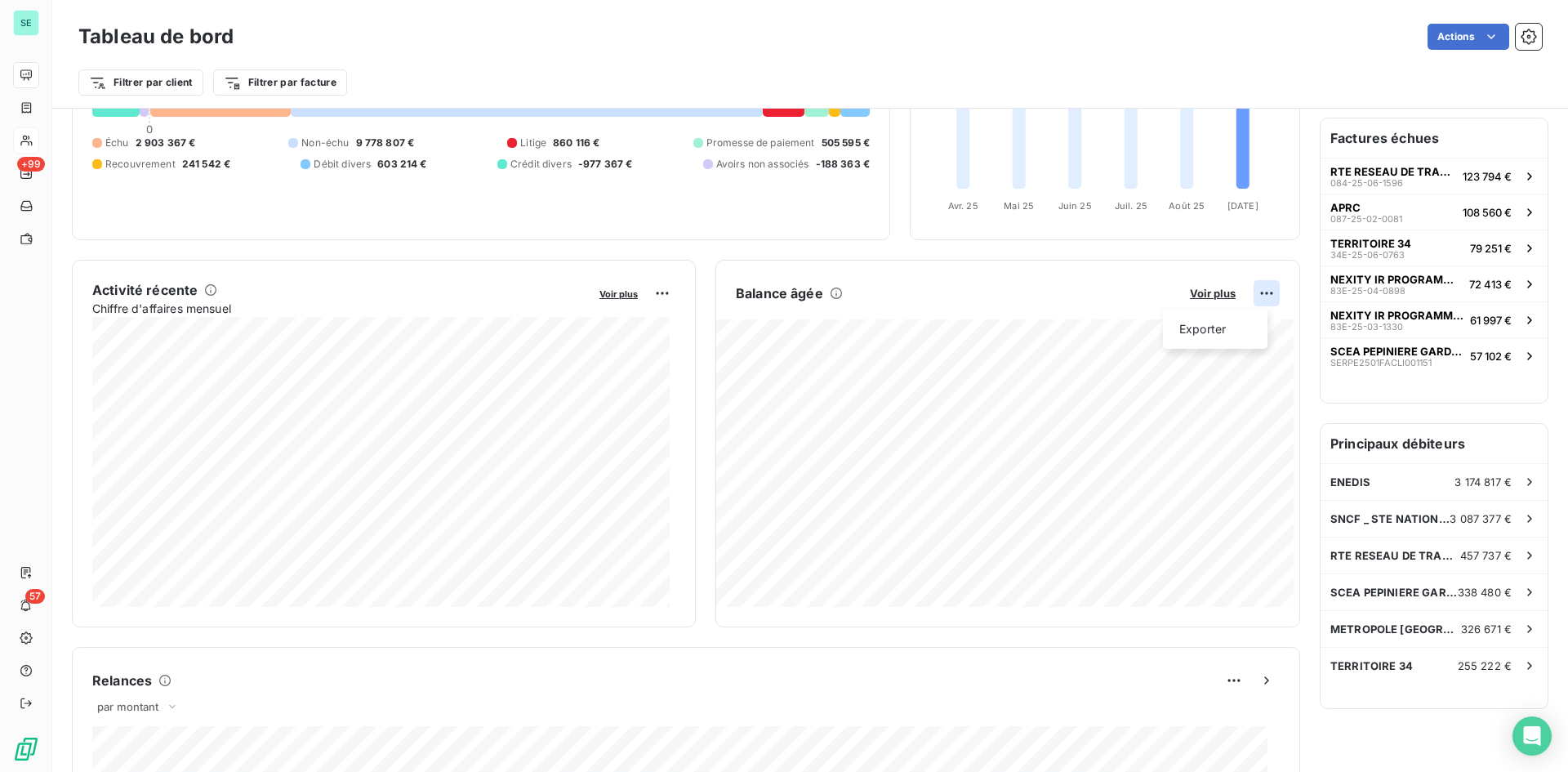
click at [1250, 294] on html "SE +99 57 Tableau de bord Actions Filtrer par client Filtrer par facture Encour…" at bounding box center [784, 386] width 1568 height 772
click at [1216, 329] on div "Exporter" at bounding box center [1215, 329] width 91 height 26
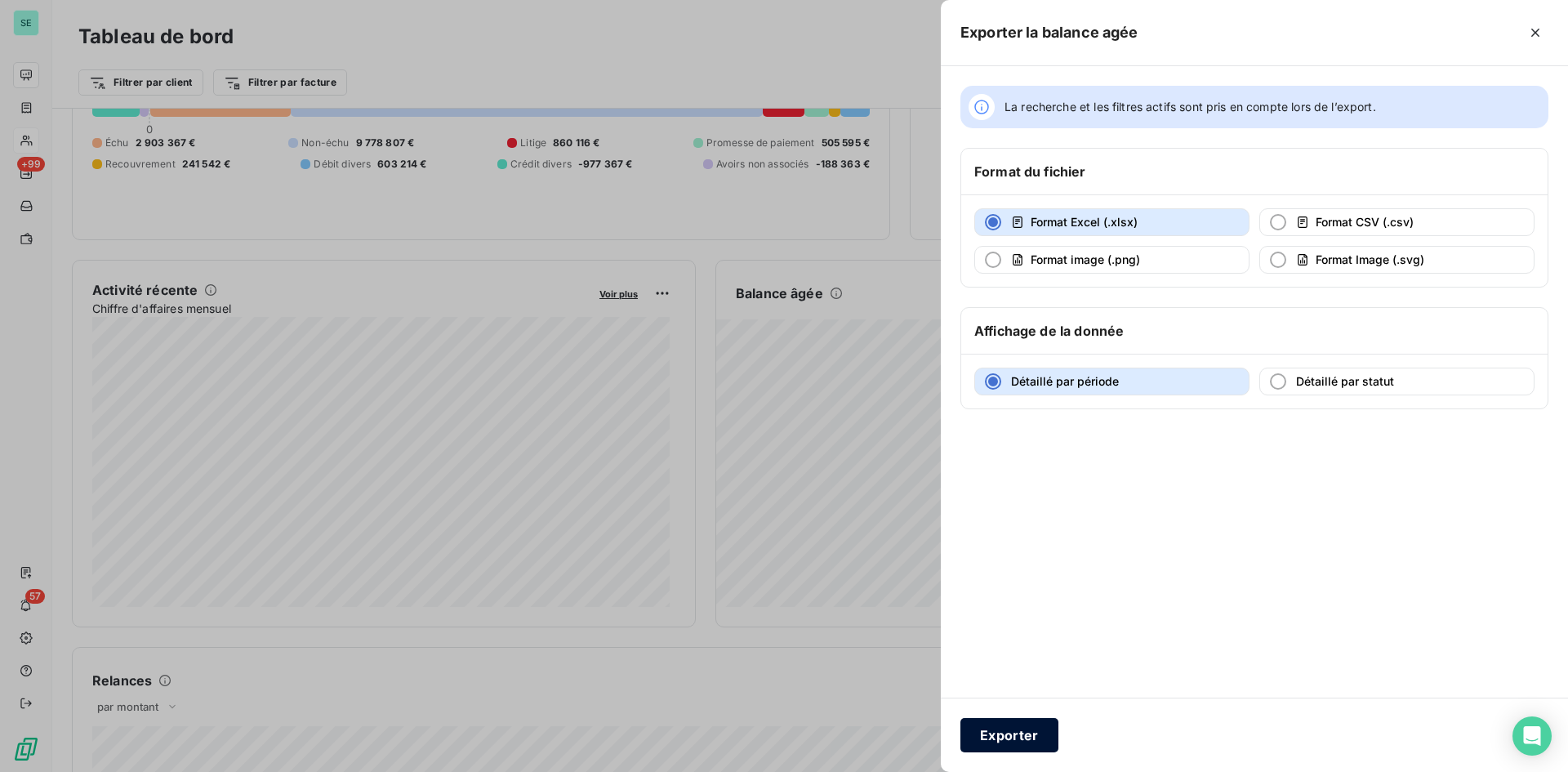
click at [992, 741] on button "Exporter" at bounding box center [1010, 735] width 98 height 34
